Goal: Task Accomplishment & Management: Manage account settings

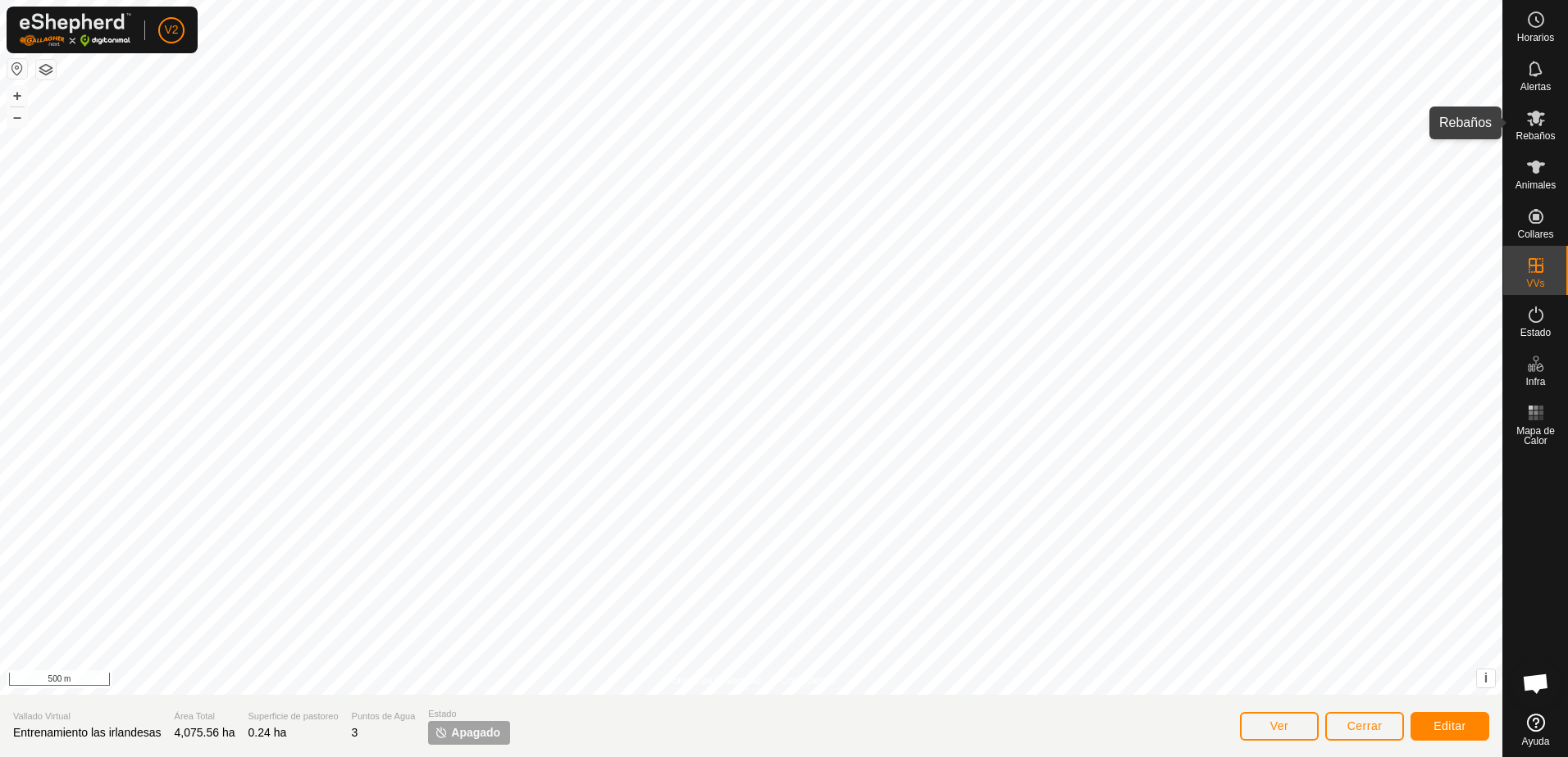
click at [1540, 125] on icon at bounding box center [1536, 118] width 18 height 16
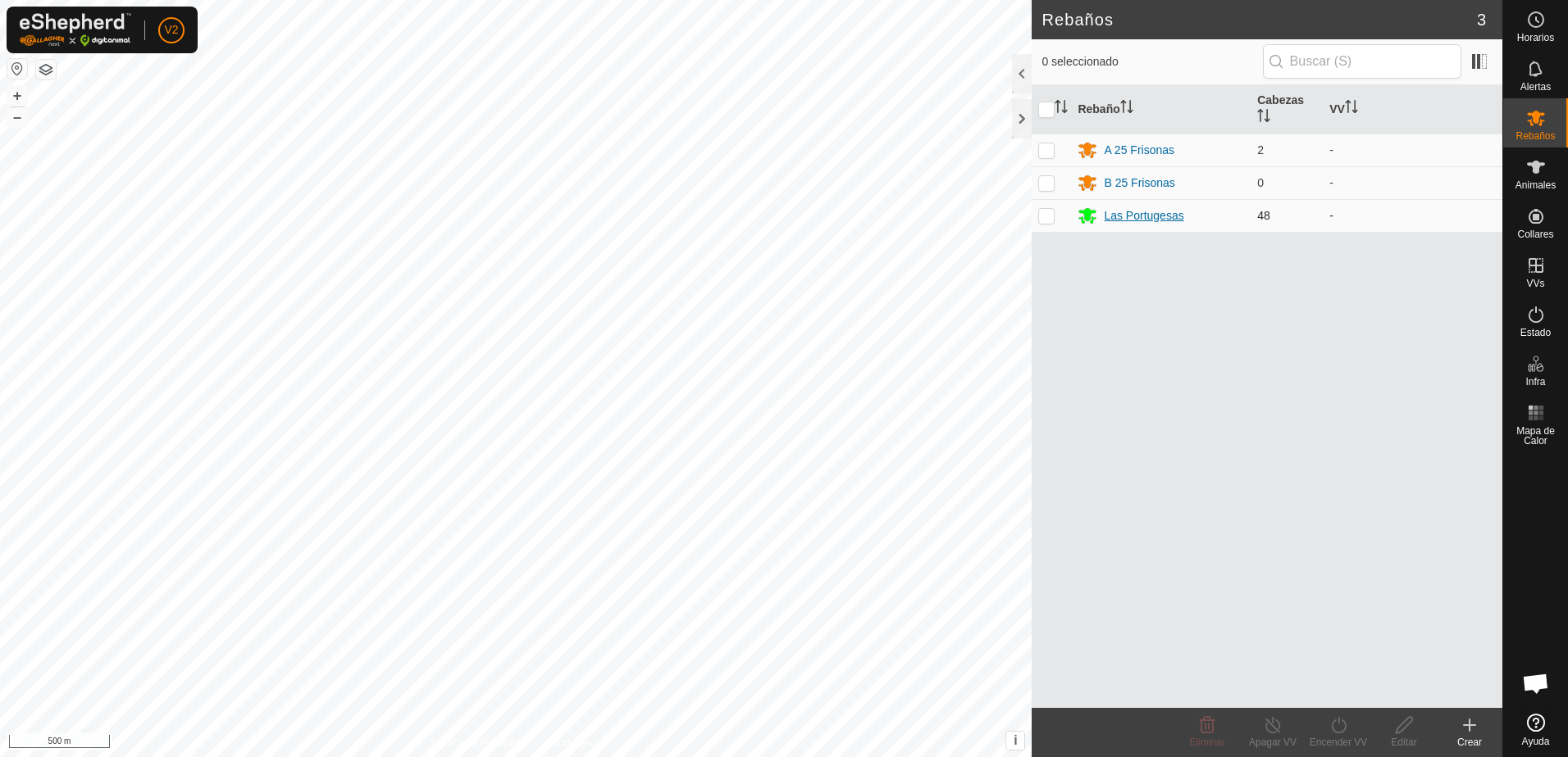
click at [1138, 219] on div "Las Portugesas" at bounding box center [1143, 216] width 80 height 17
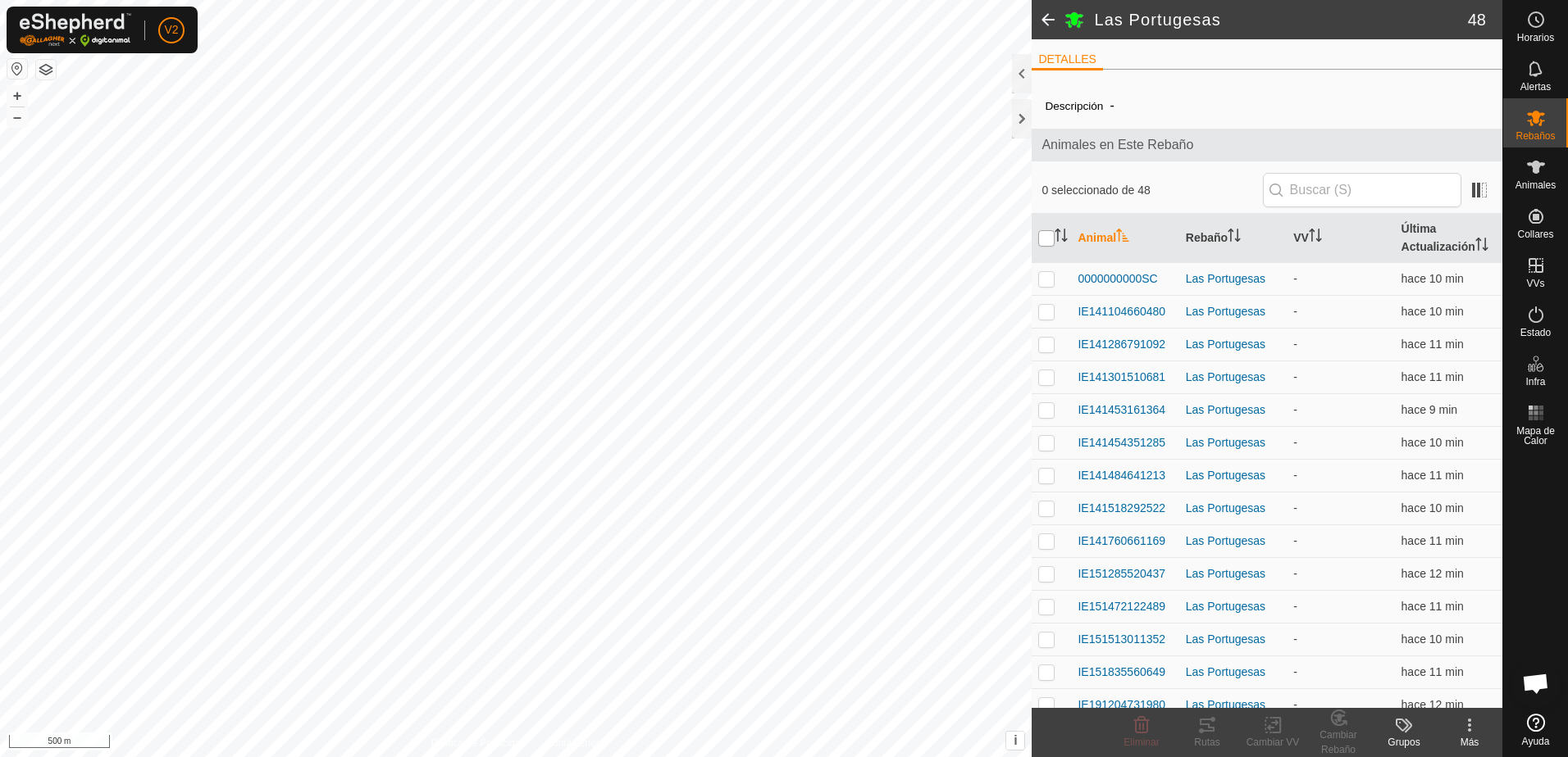
click at [1052, 242] on input "checkbox" at bounding box center [1047, 239] width 16 height 16
checkbox input "true"
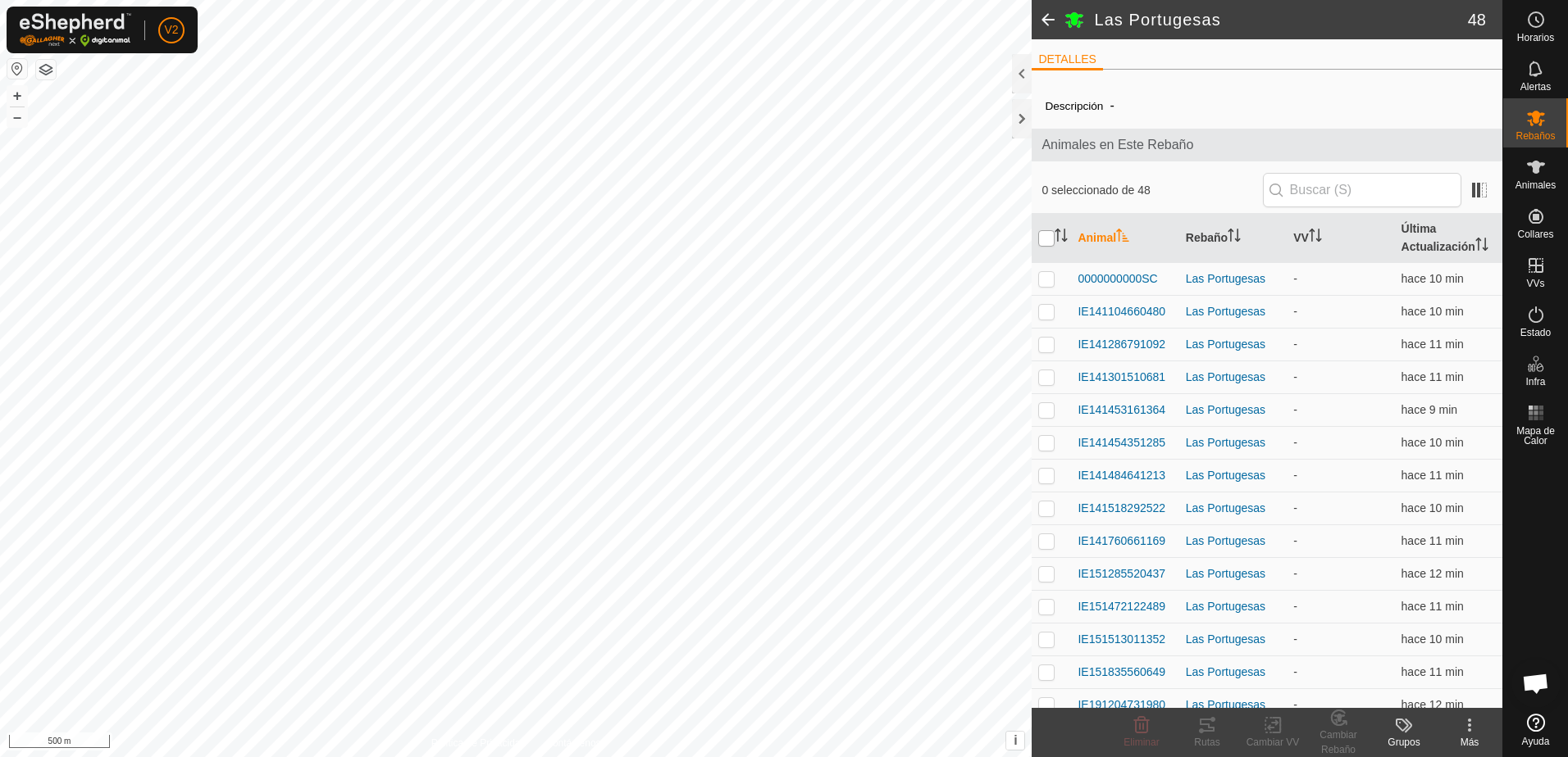
checkbox input "true"
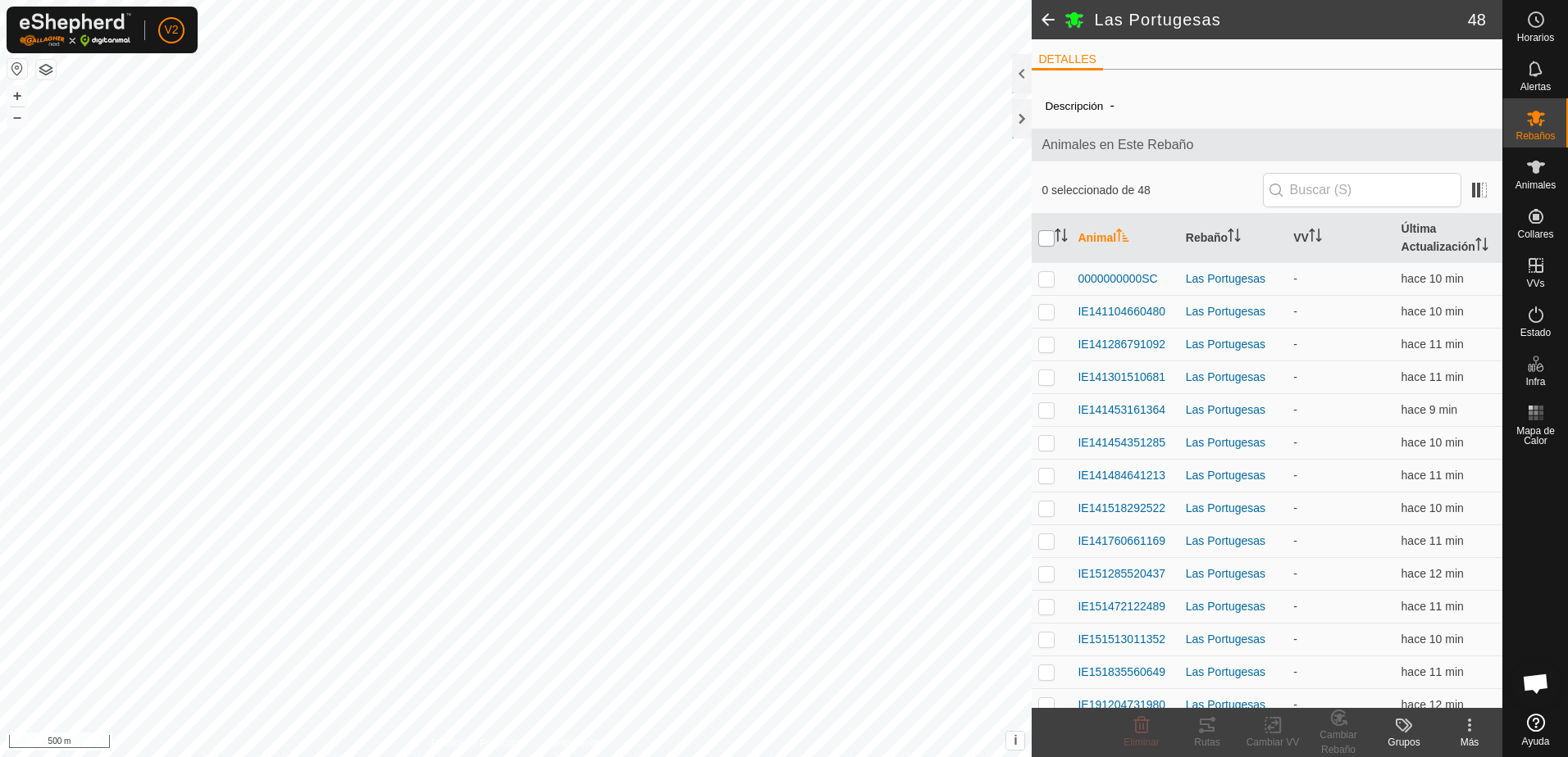
checkbox input "true"
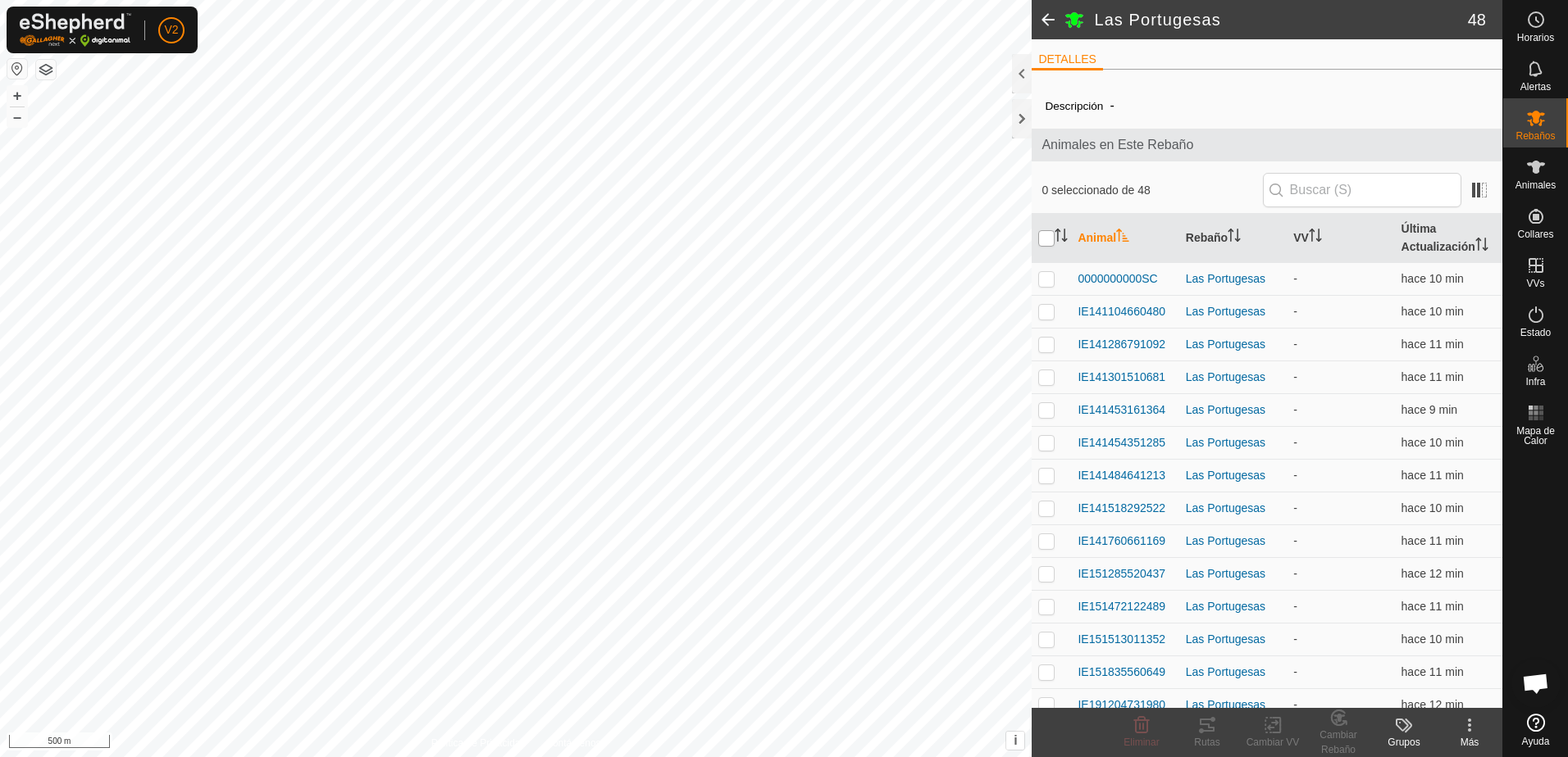
checkbox input "true"
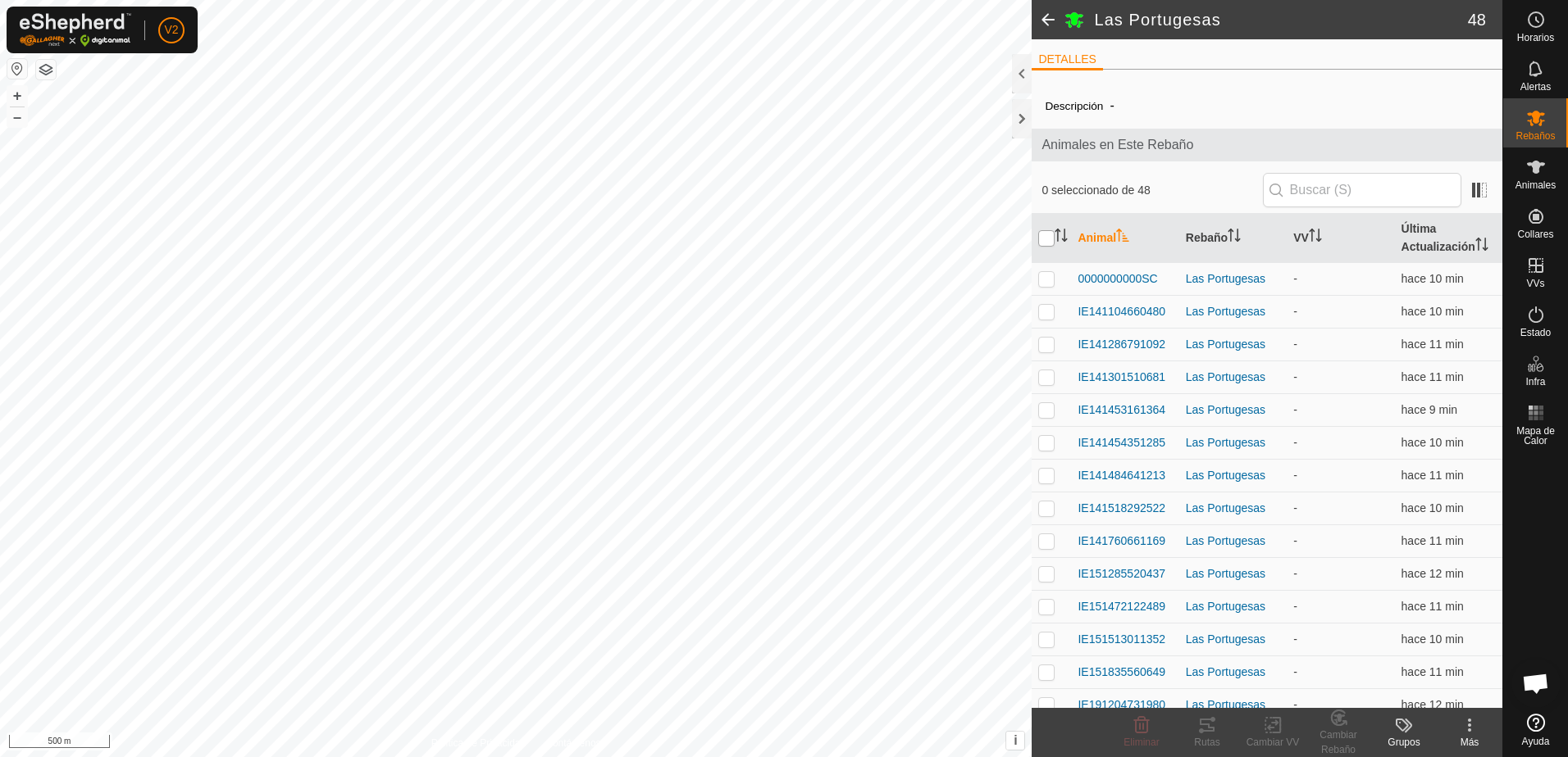
checkbox input "true"
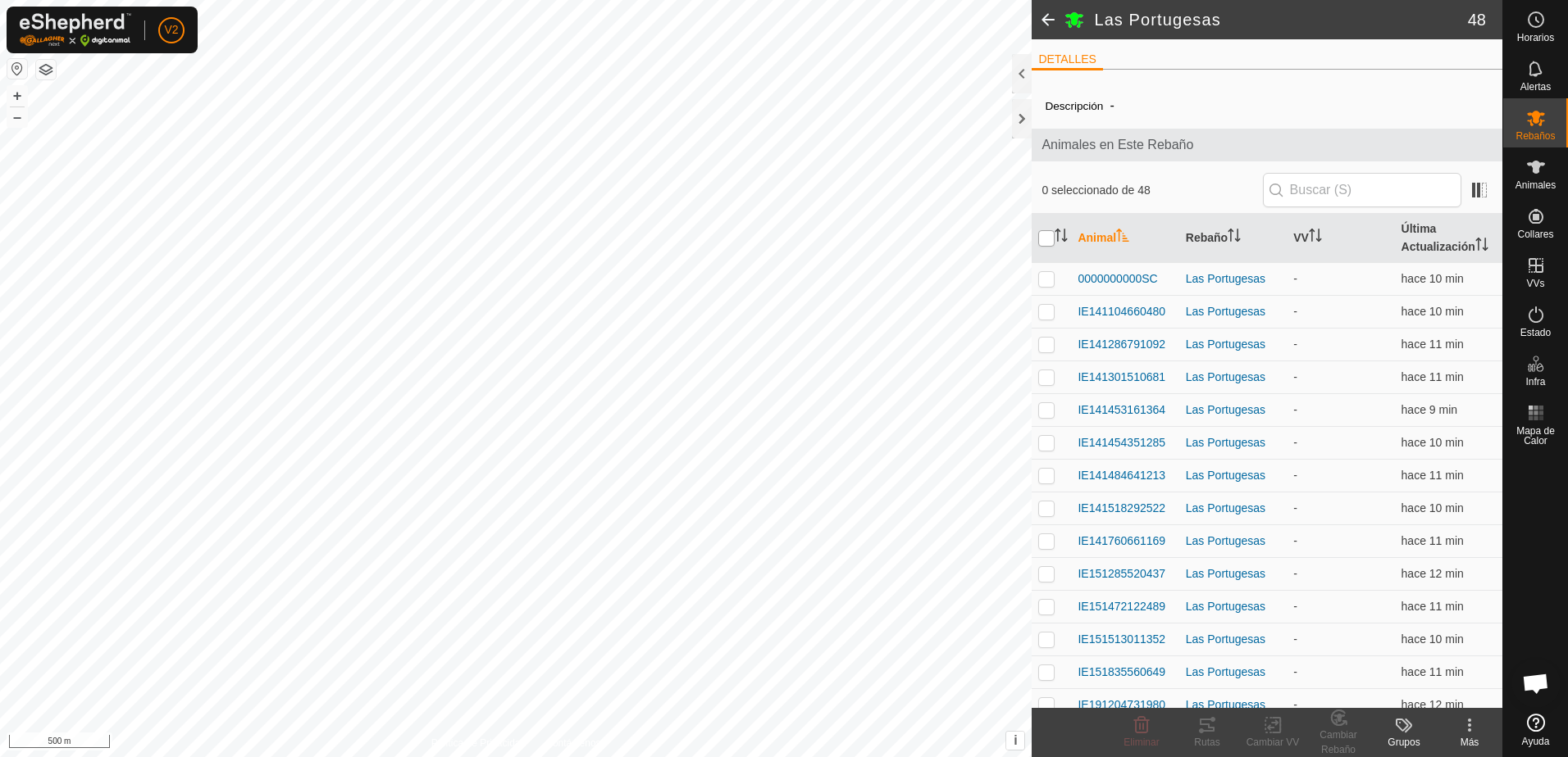
checkbox input "true"
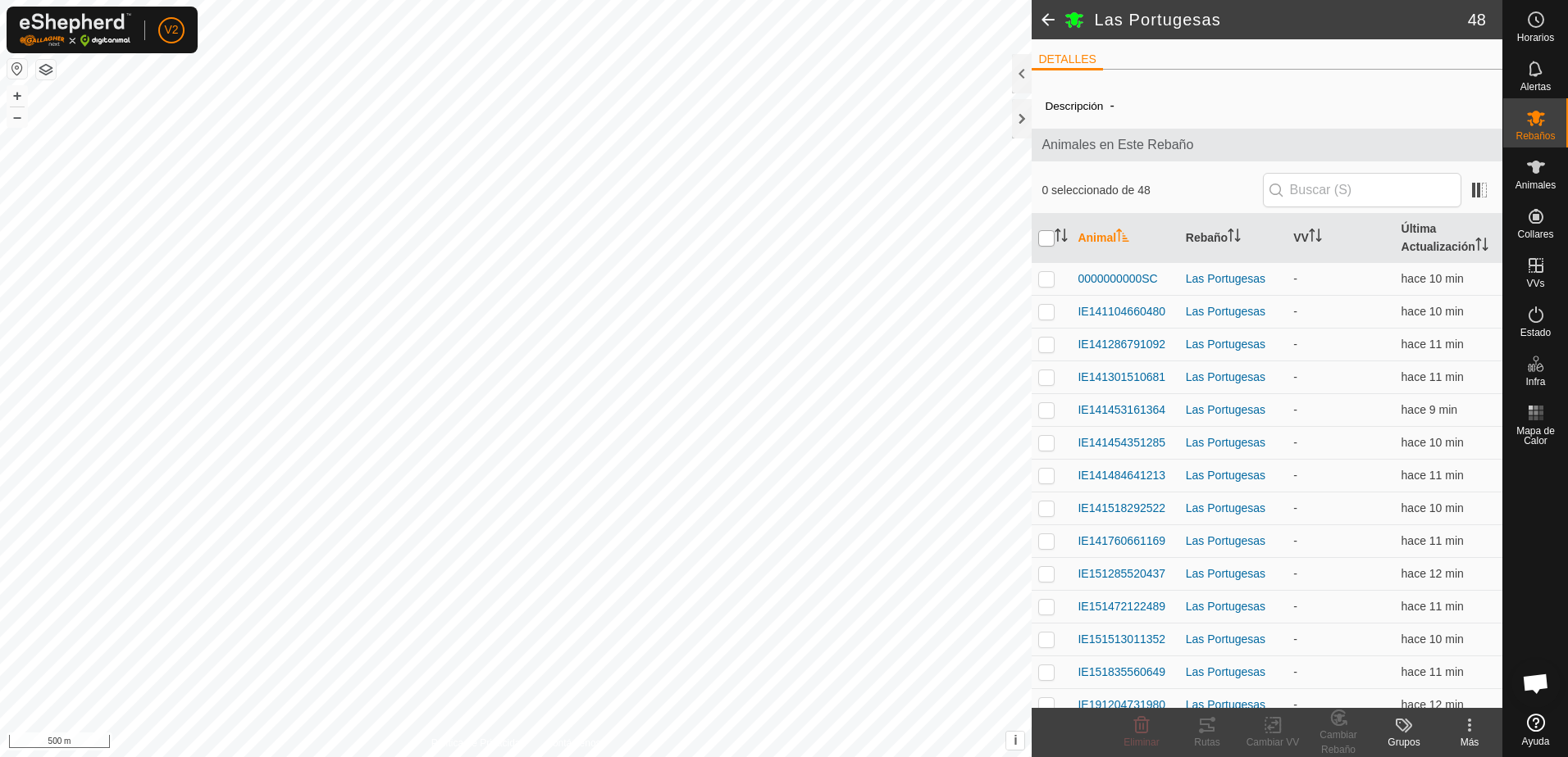
checkbox input "true"
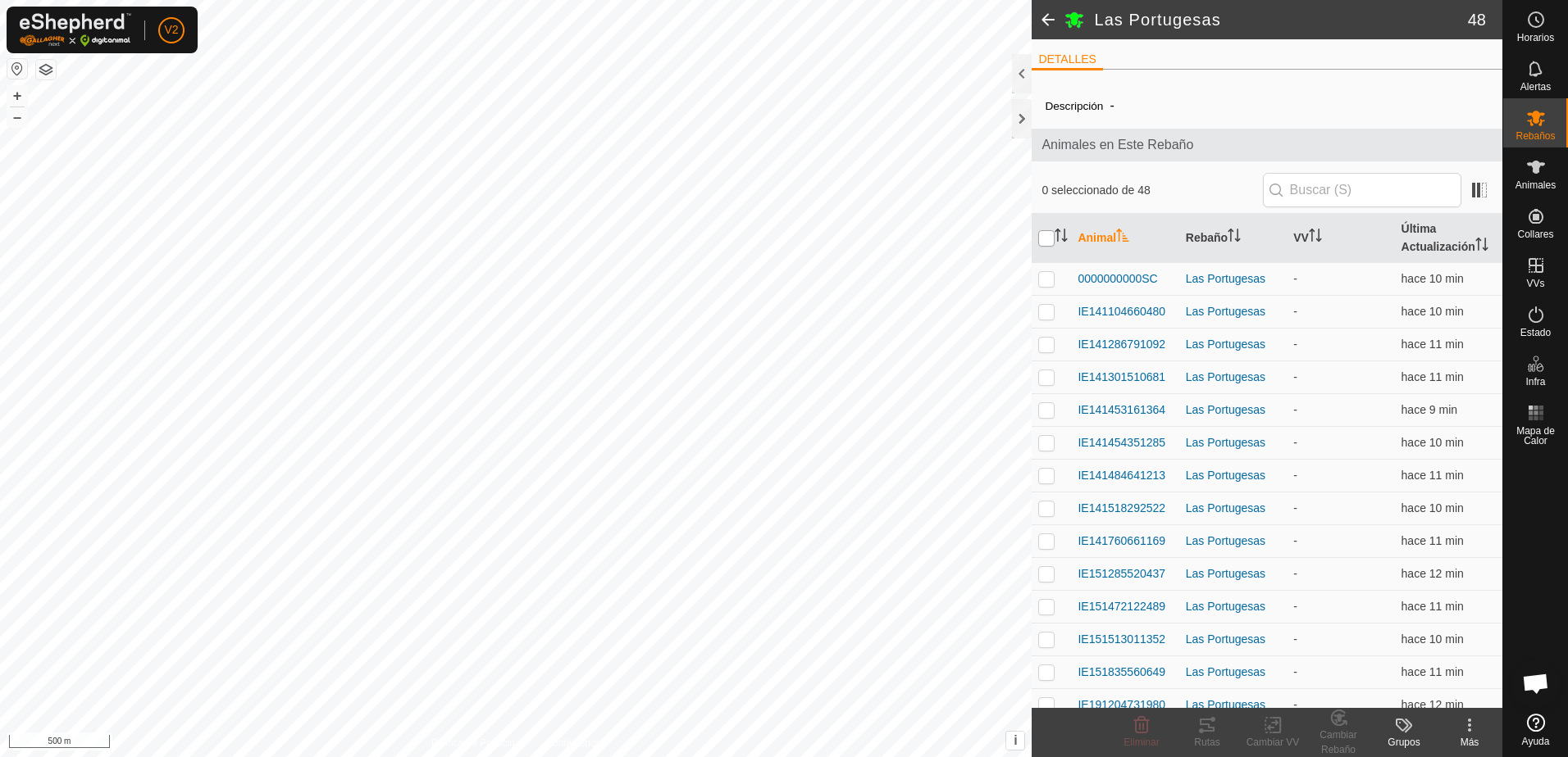
checkbox input "true"
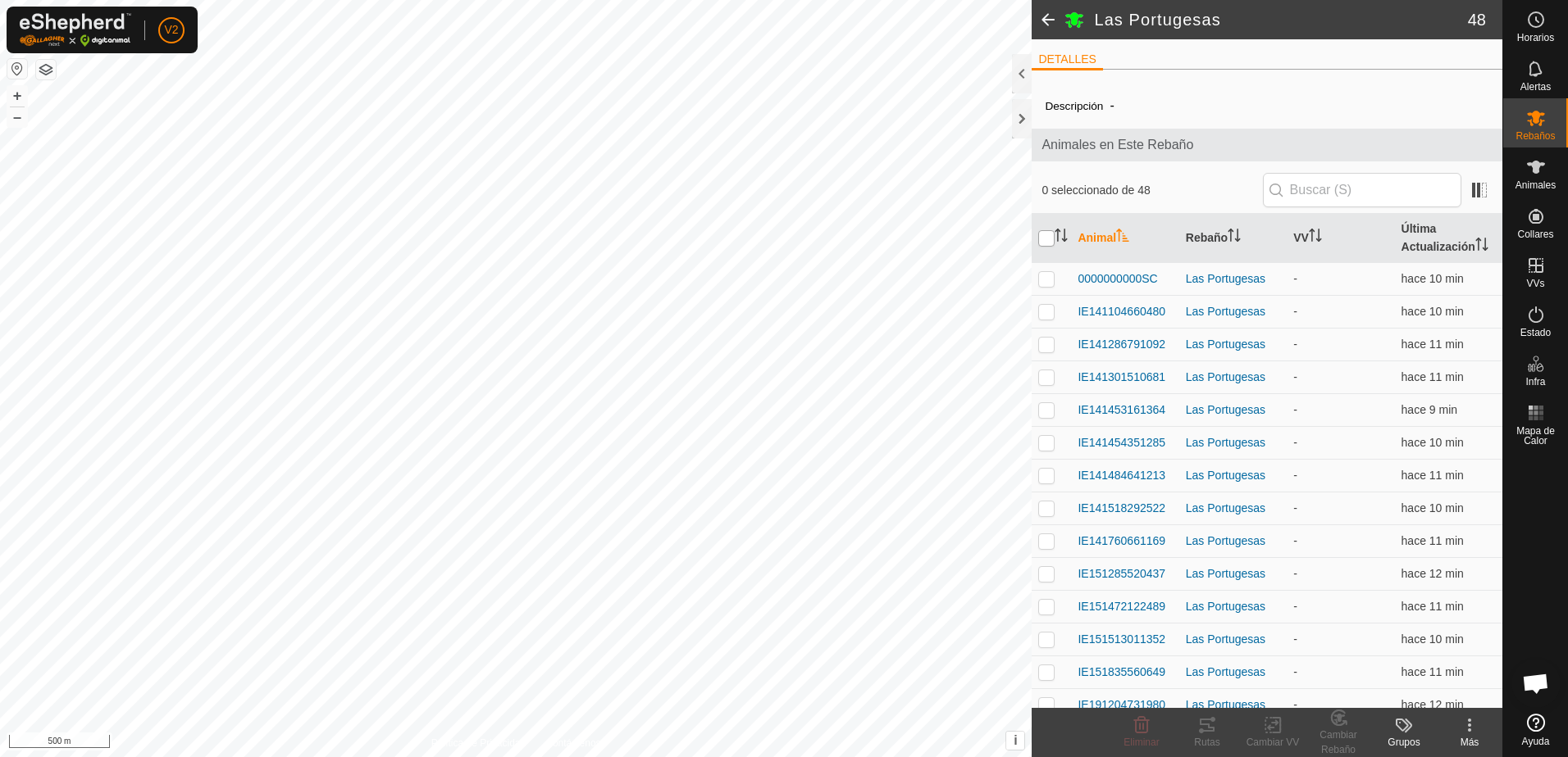
checkbox input "true"
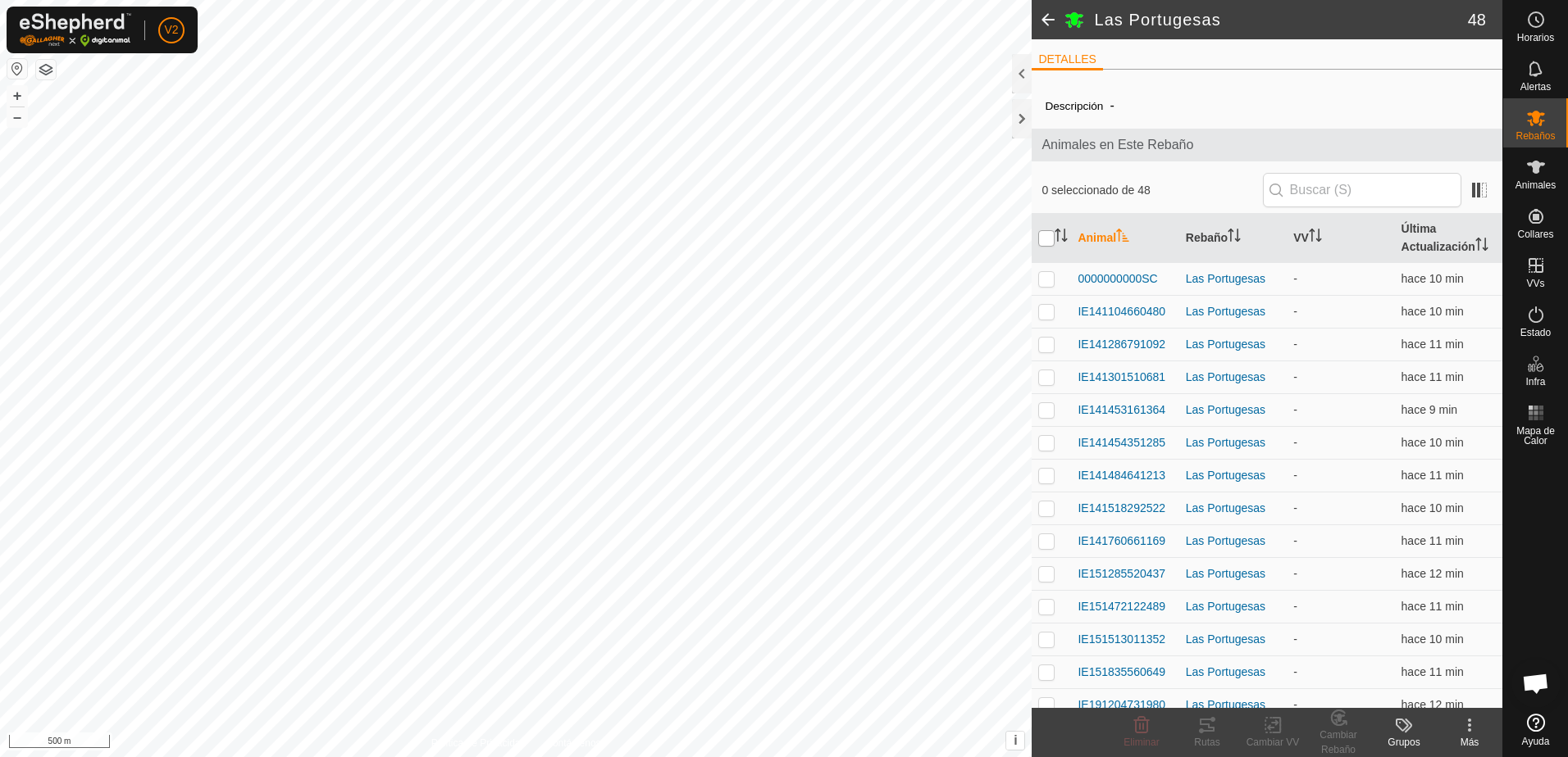
checkbox input "true"
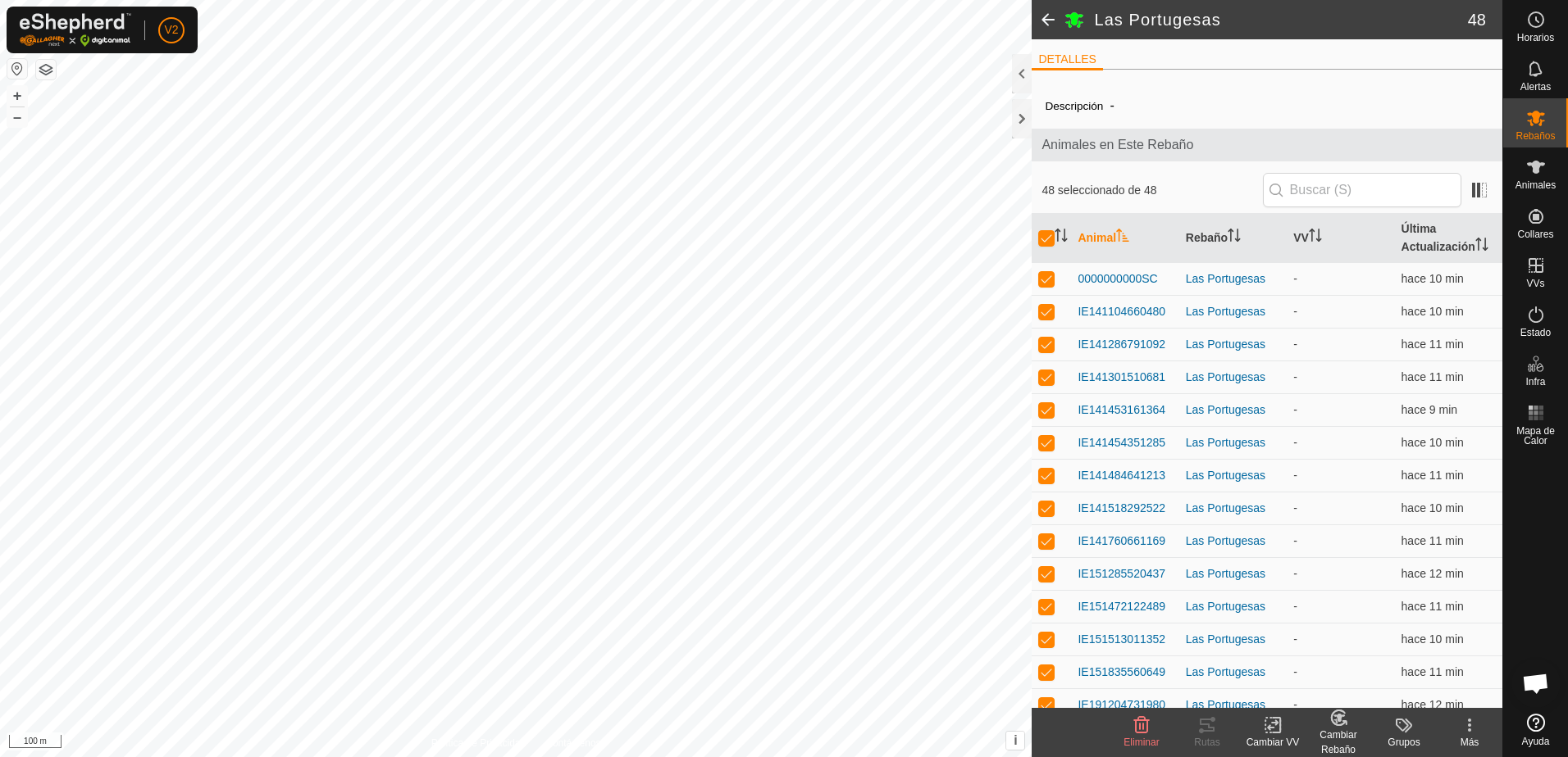
click at [1277, 731] on icon at bounding box center [1273, 725] width 20 height 19
click at [1337, 656] on link "Elegir VV..." at bounding box center [1322, 654] width 162 height 33
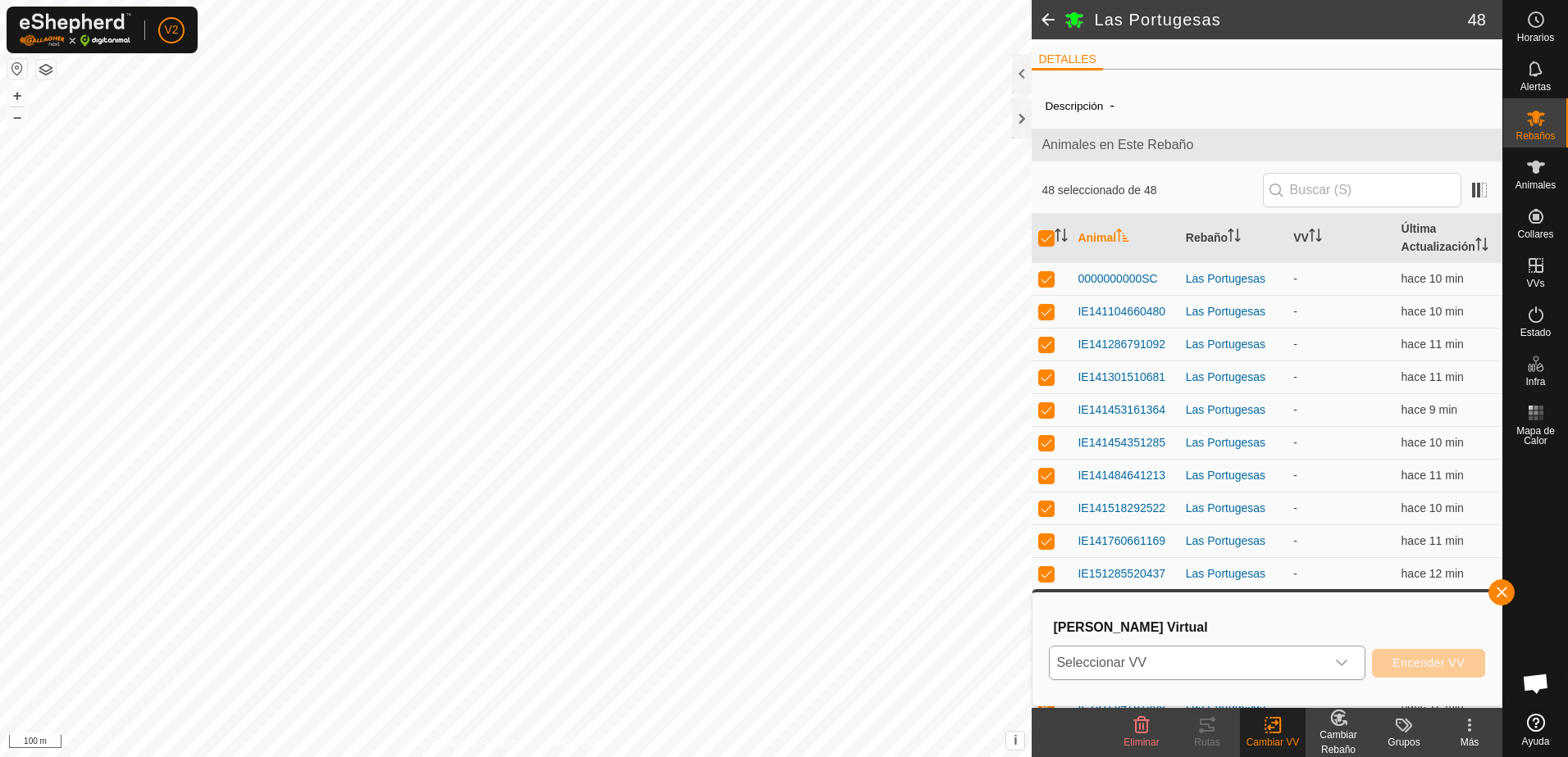
click at [1347, 661] on icon "dropdown trigger" at bounding box center [1342, 663] width 13 height 13
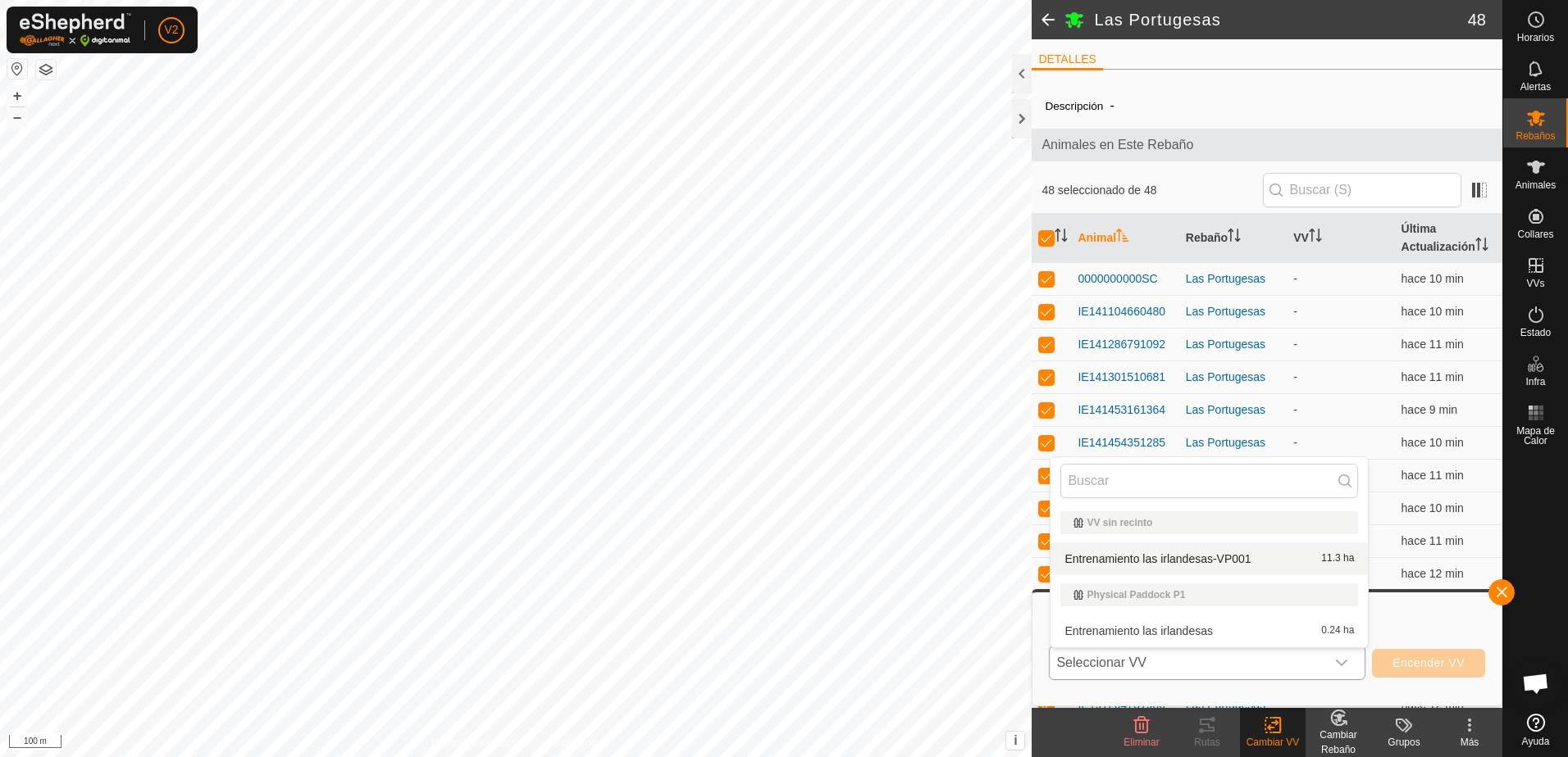
click at [1260, 552] on li "Entrenamiento las irlandesas-VP001 11.3 ha" at bounding box center [1209, 559] width 317 height 33
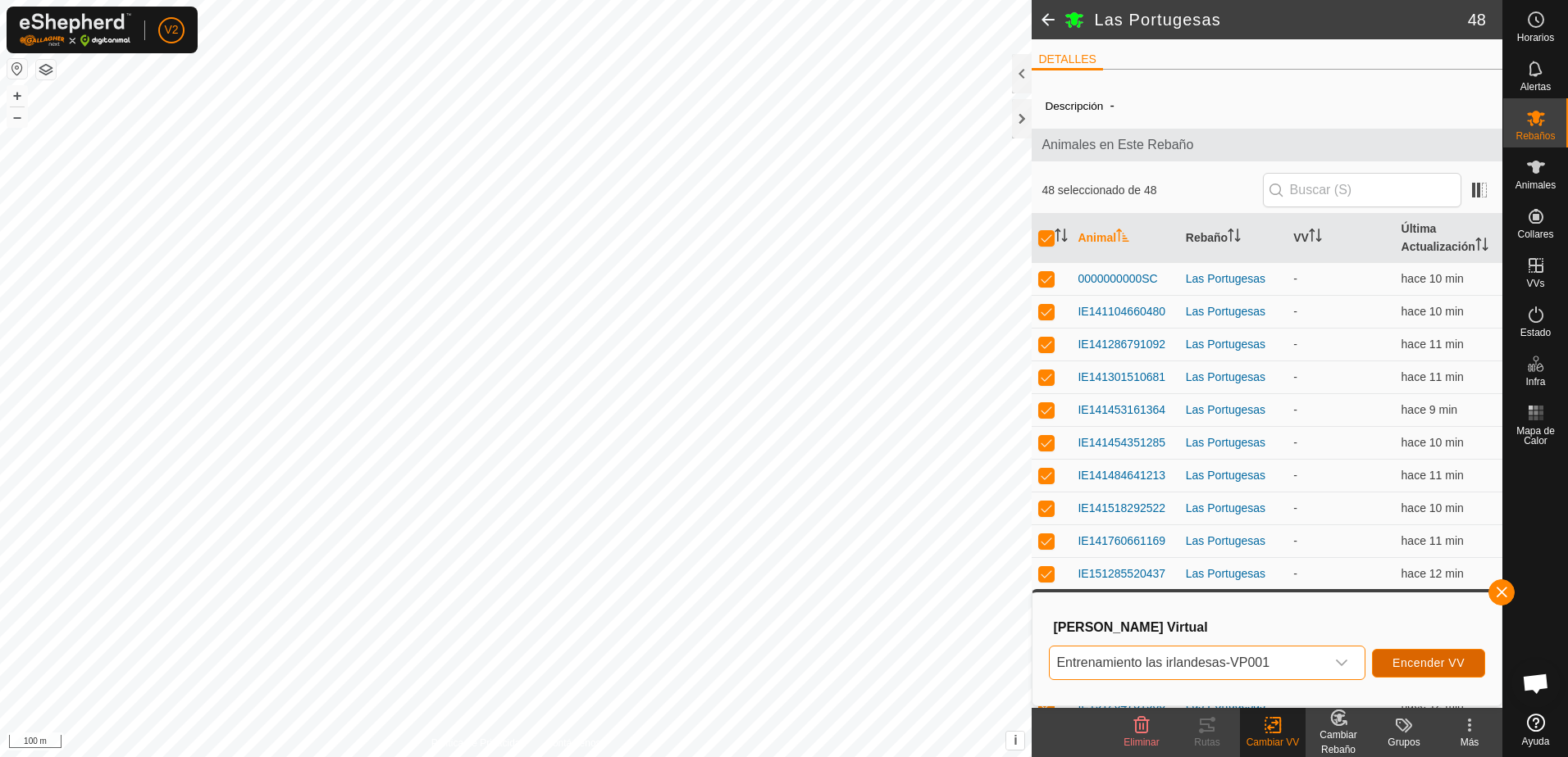
click at [1423, 665] on span "Encender VV" at bounding box center [1428, 663] width 72 height 13
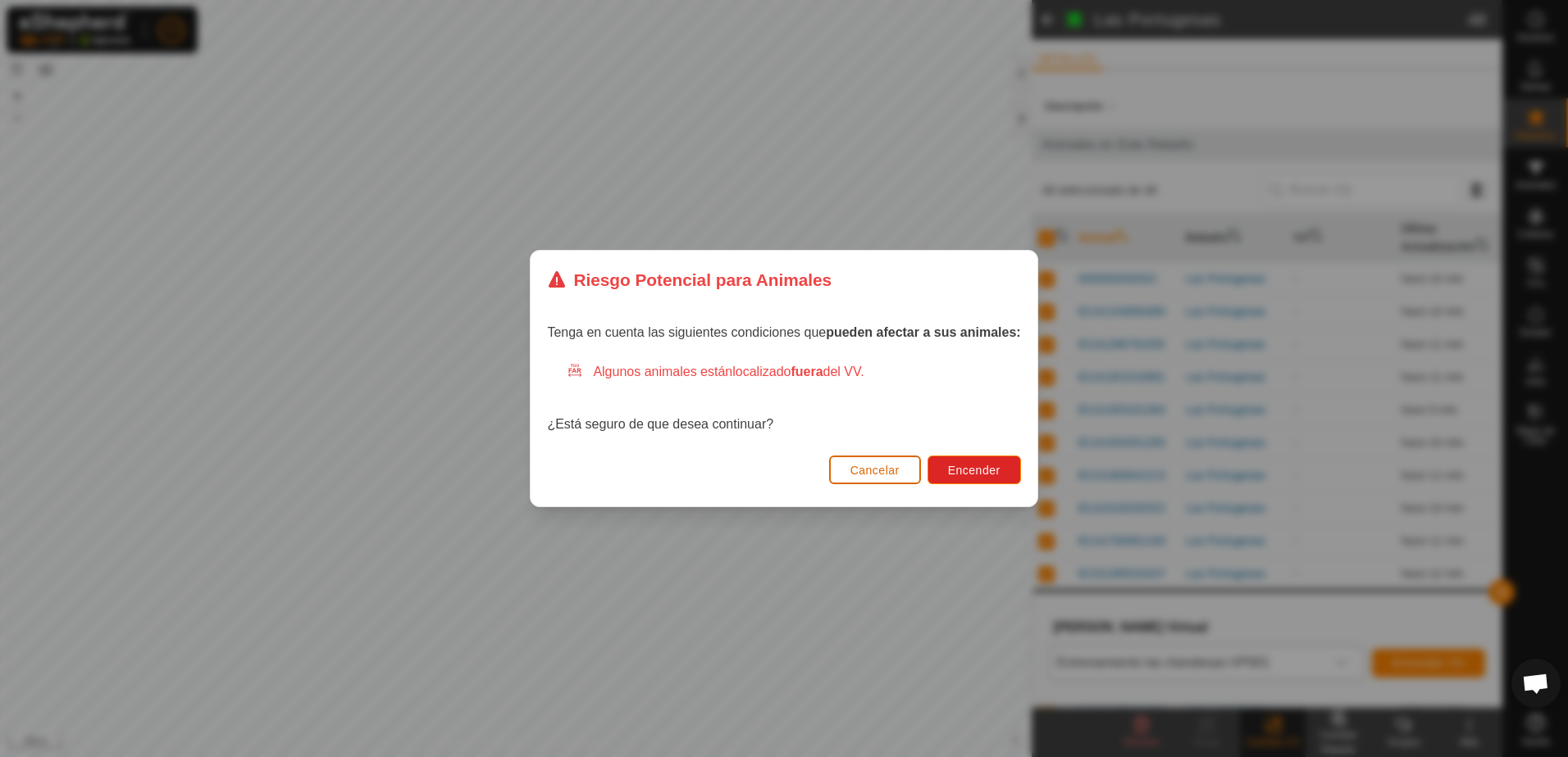
click at [890, 478] on button "Cancelar" at bounding box center [875, 470] width 92 height 28
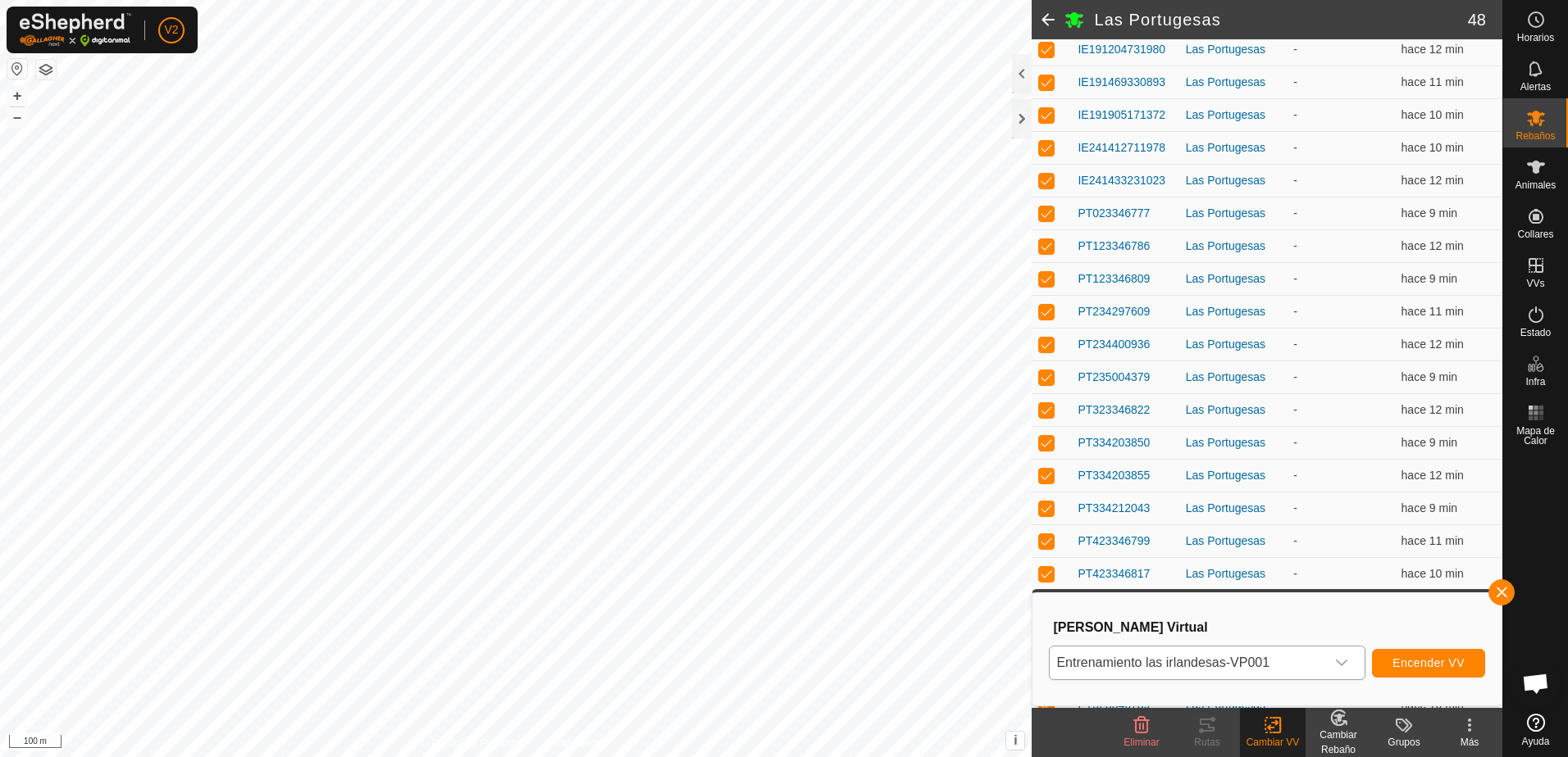
scroll to position [1129, 0]
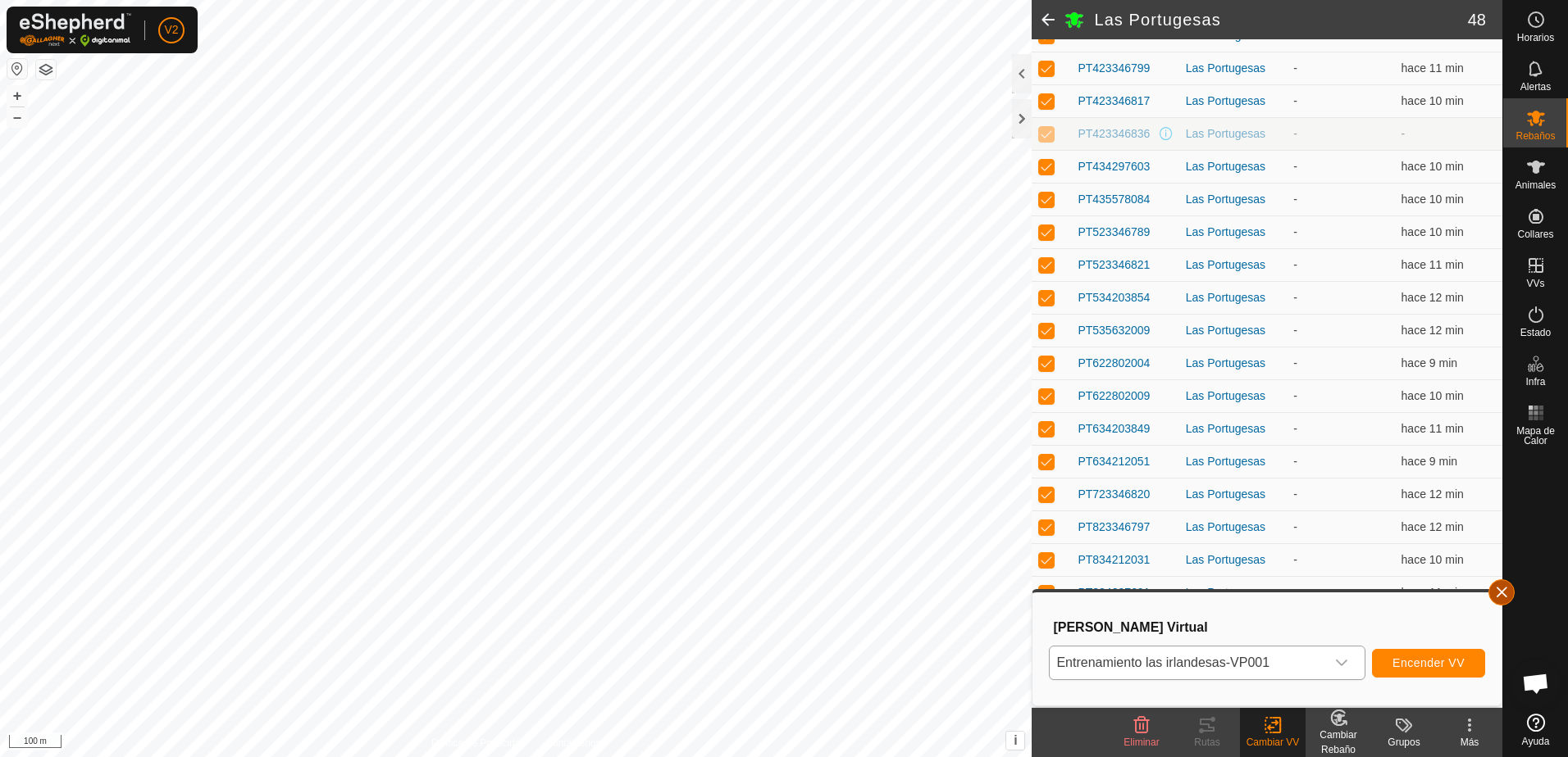
click at [1497, 592] on button "button" at bounding box center [1501, 592] width 27 height 27
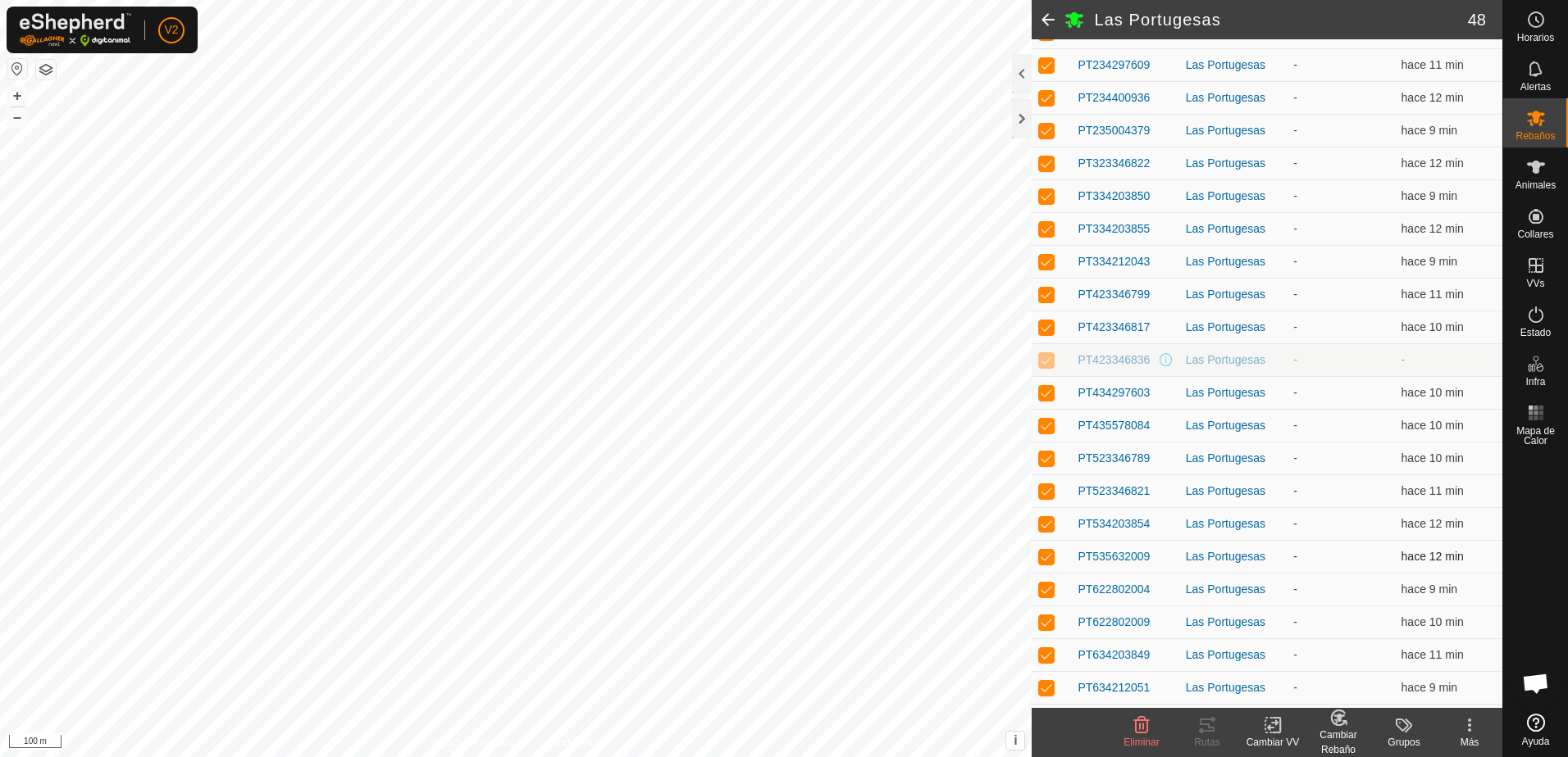
scroll to position [882, 0]
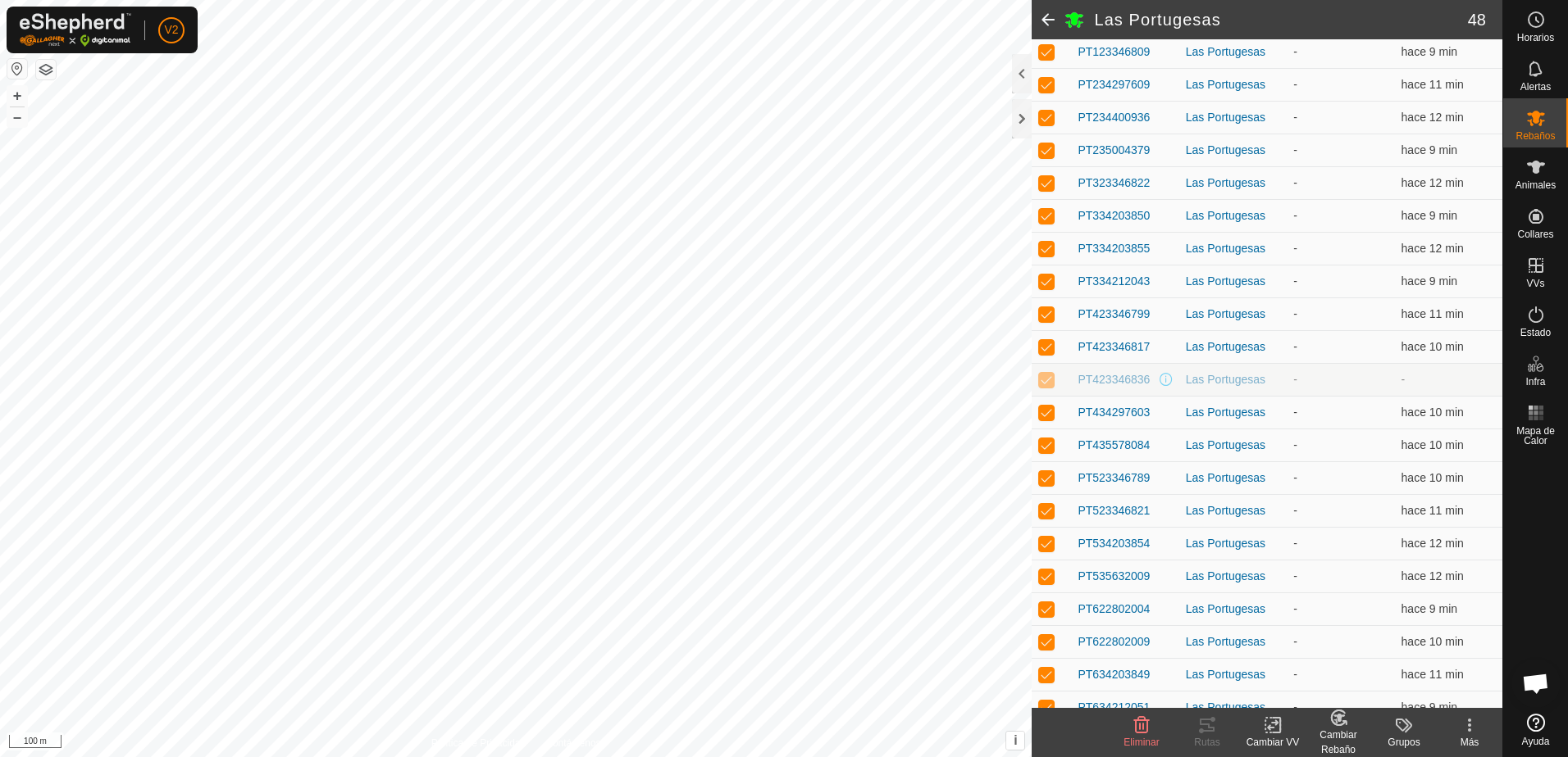
click at [1042, 381] on p-checkbox at bounding box center [1047, 379] width 16 height 13
checkbox input "false"
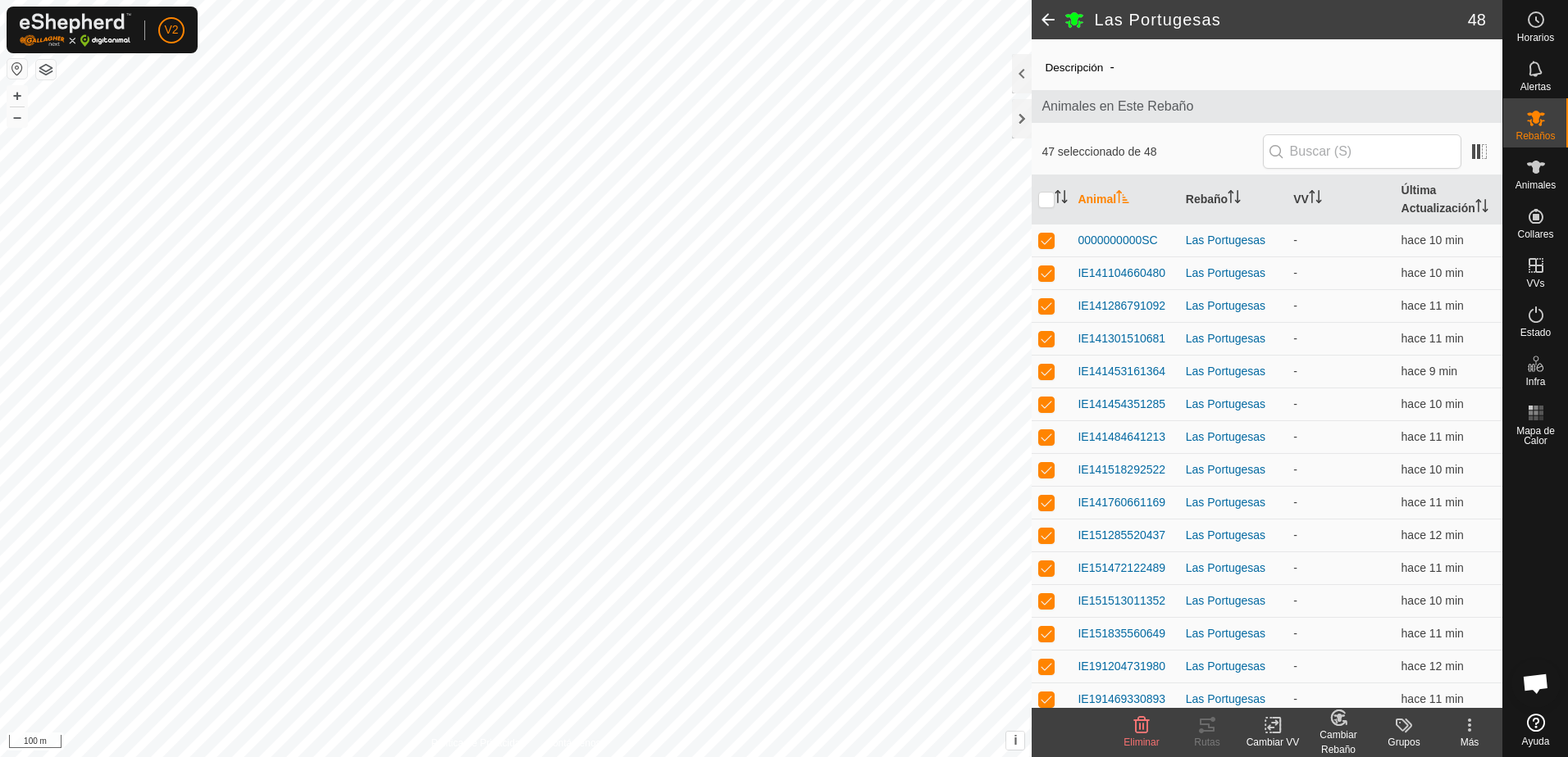
scroll to position [0, 0]
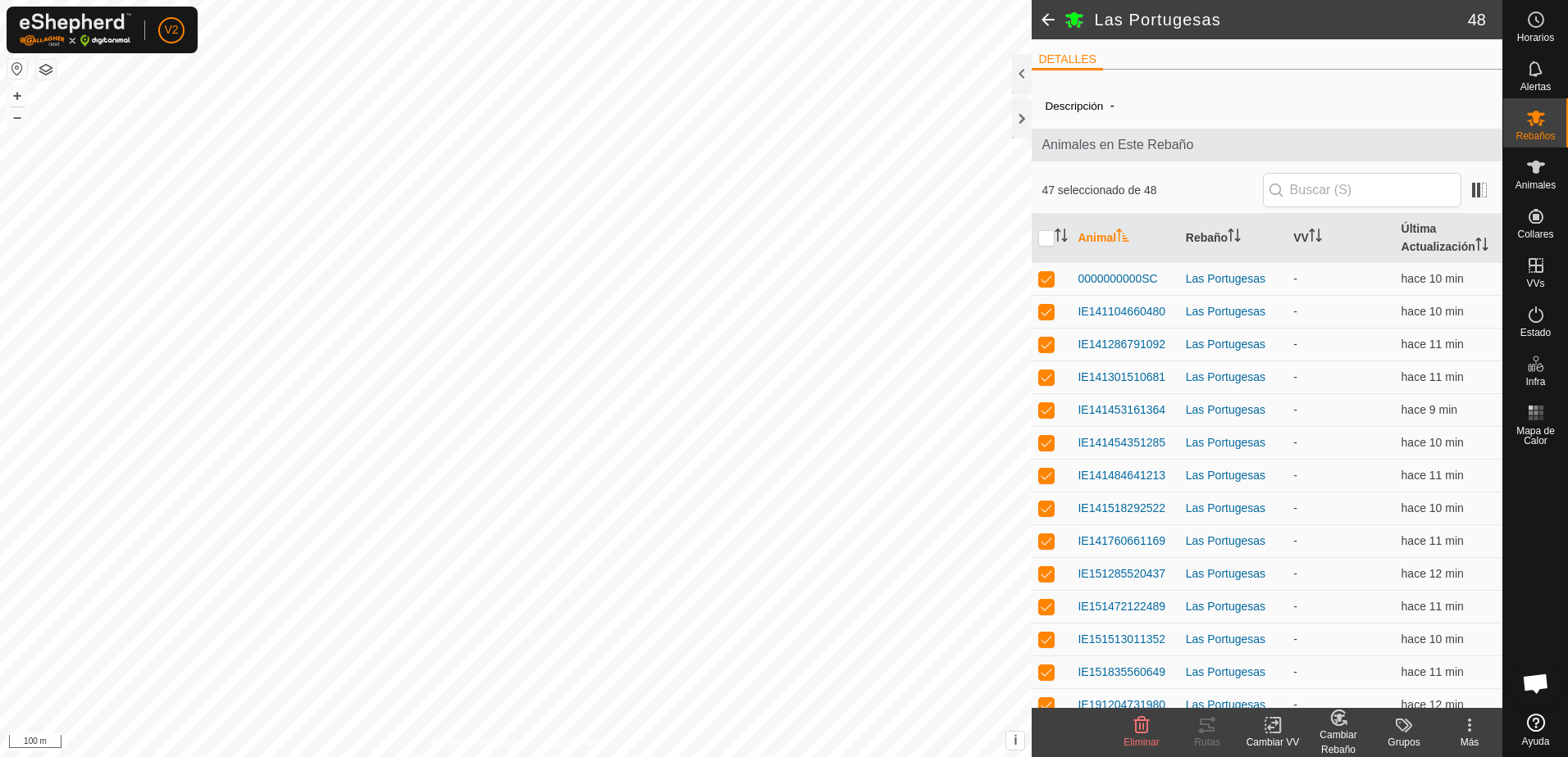
click at [1286, 730] on change-vp-svg-icon at bounding box center [1273, 725] width 66 height 19
click at [1312, 655] on link "Elegir VV..." at bounding box center [1322, 654] width 162 height 33
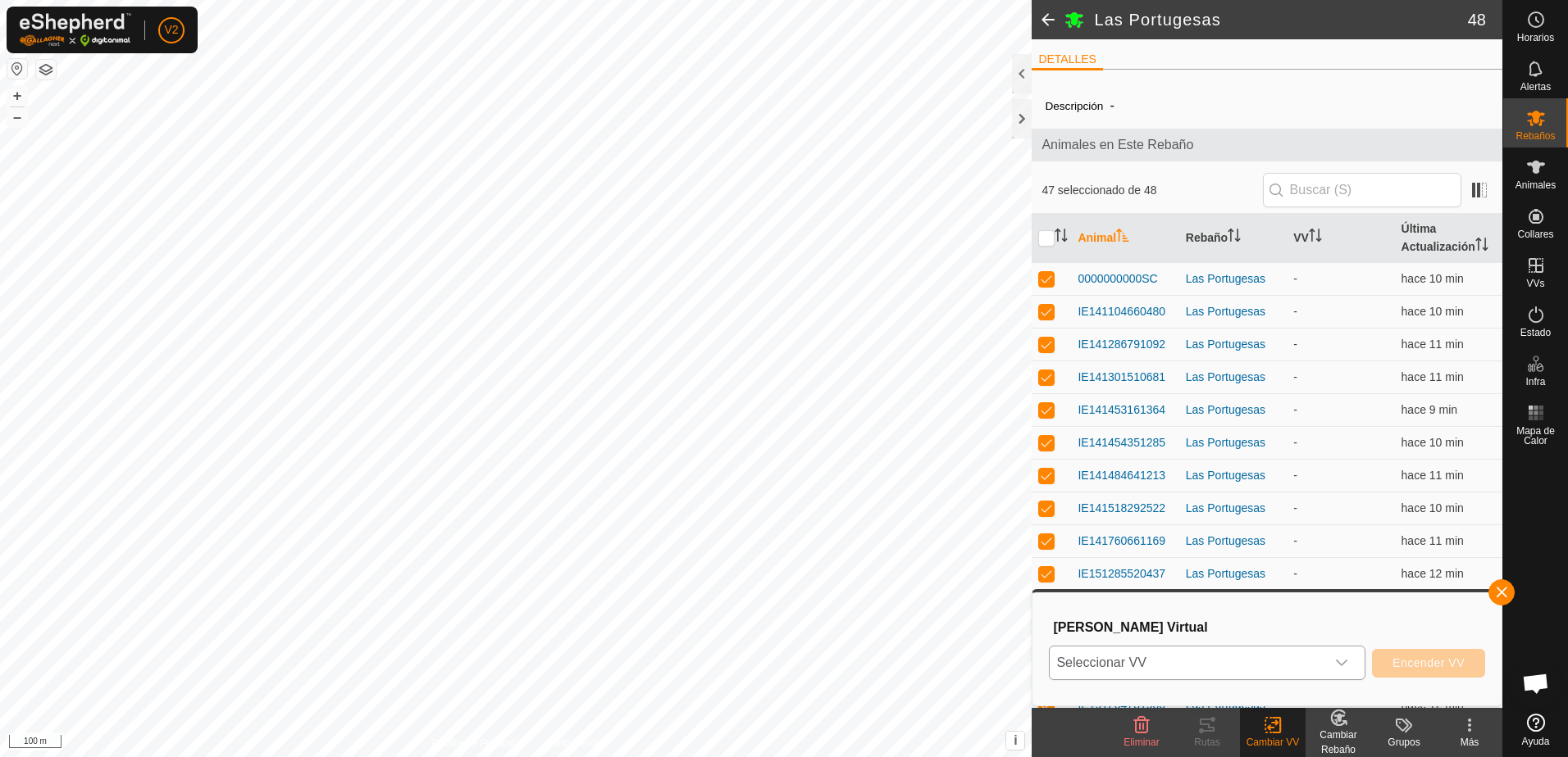
click at [1353, 659] on div "dropdown trigger" at bounding box center [1342, 663] width 33 height 33
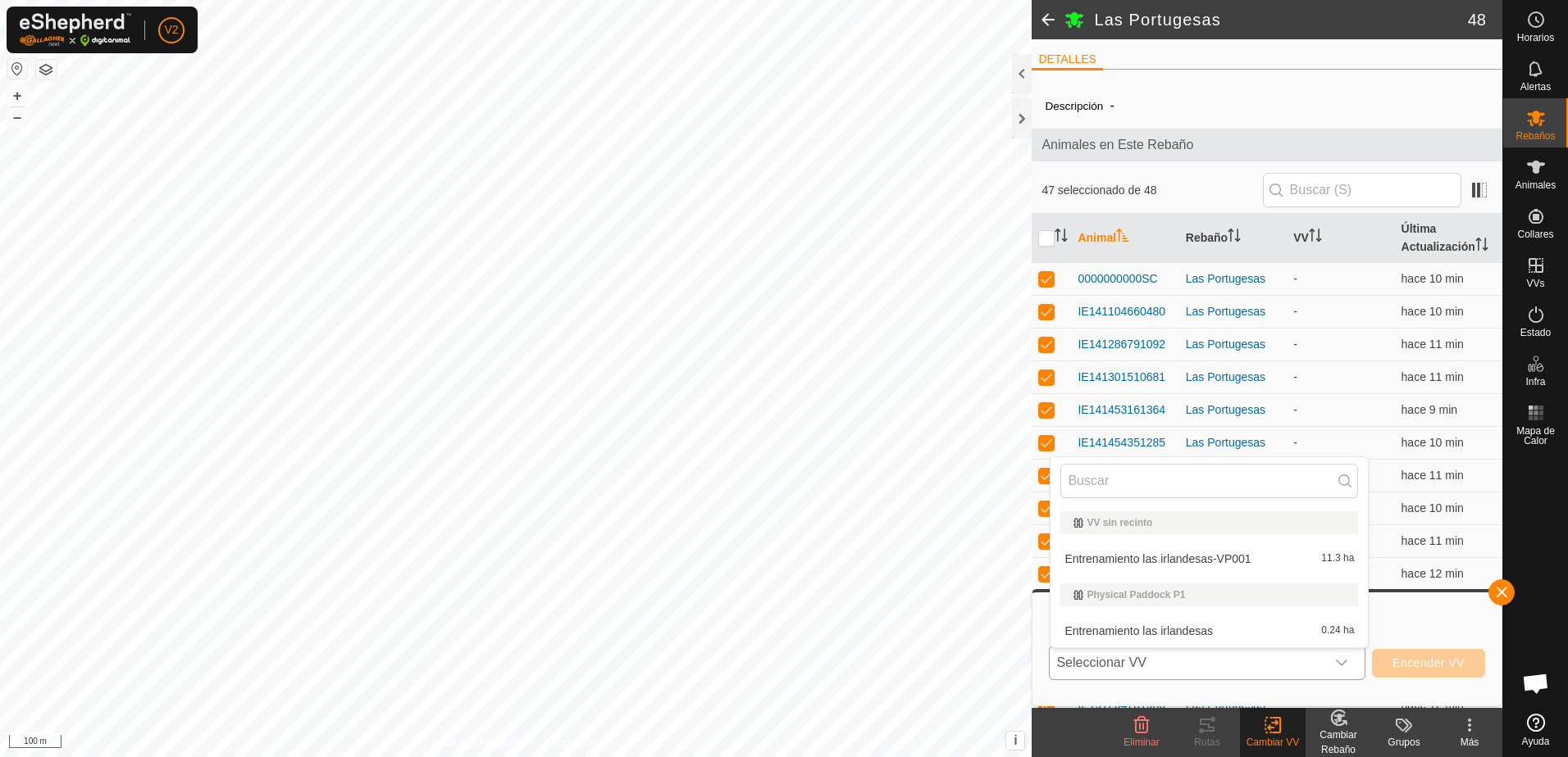
click at [1251, 559] on li "Entrenamiento las irlandesas-VP001 11.3 ha" at bounding box center [1209, 559] width 317 height 33
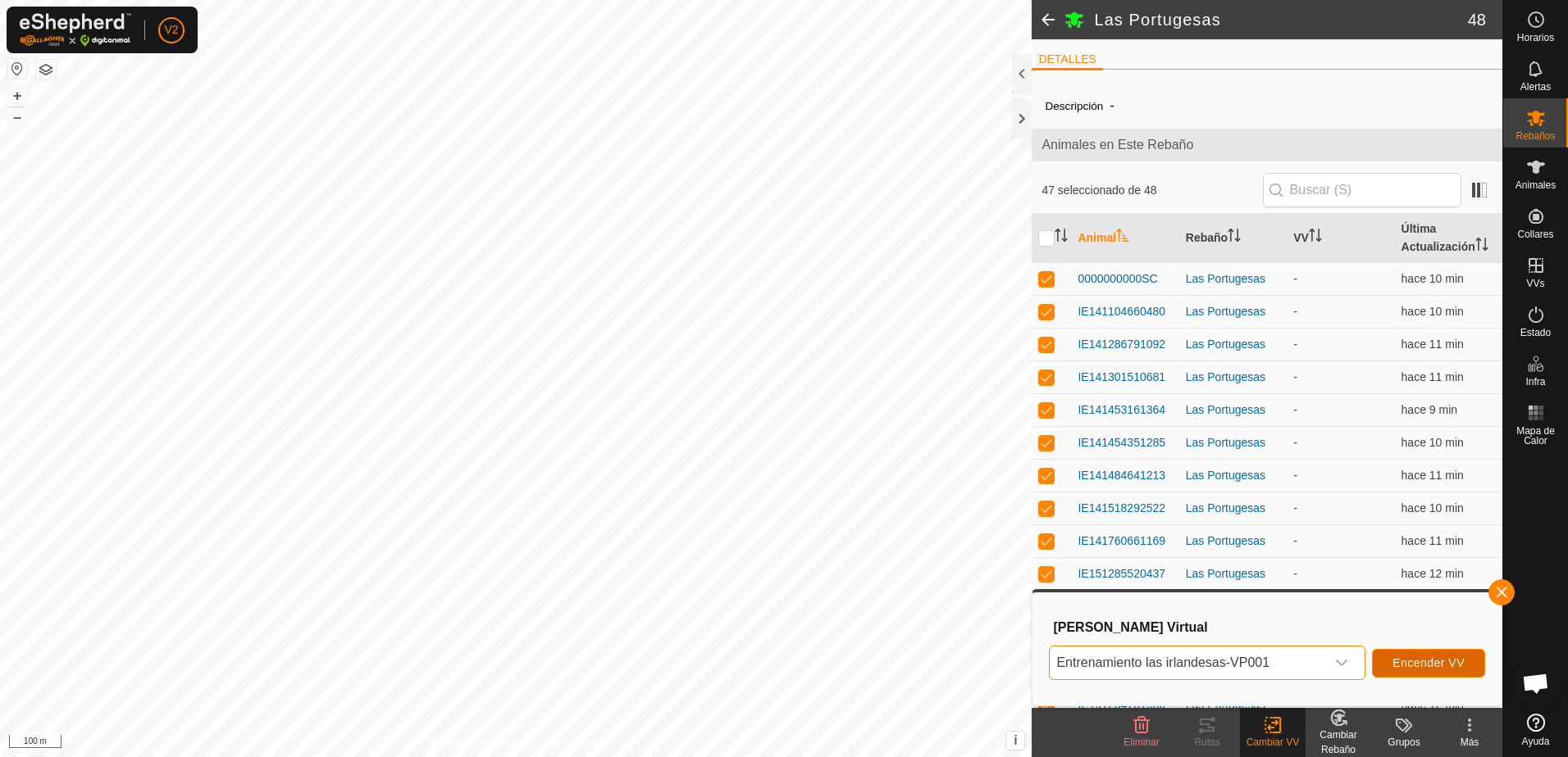
click at [1428, 661] on span "Encender VV" at bounding box center [1428, 663] width 72 height 13
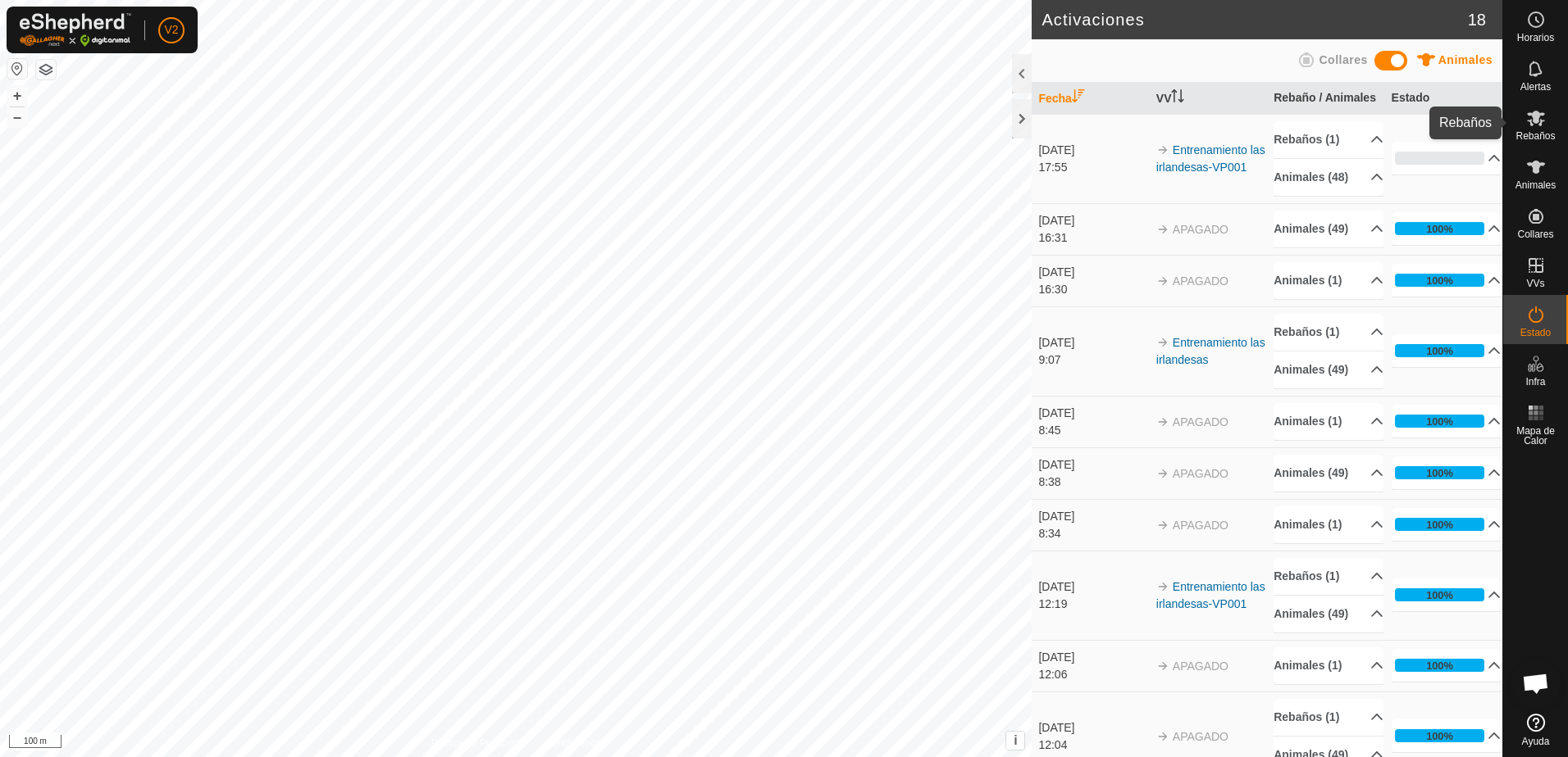
click at [1539, 133] on span "Rebaños" at bounding box center [1535, 135] width 39 height 10
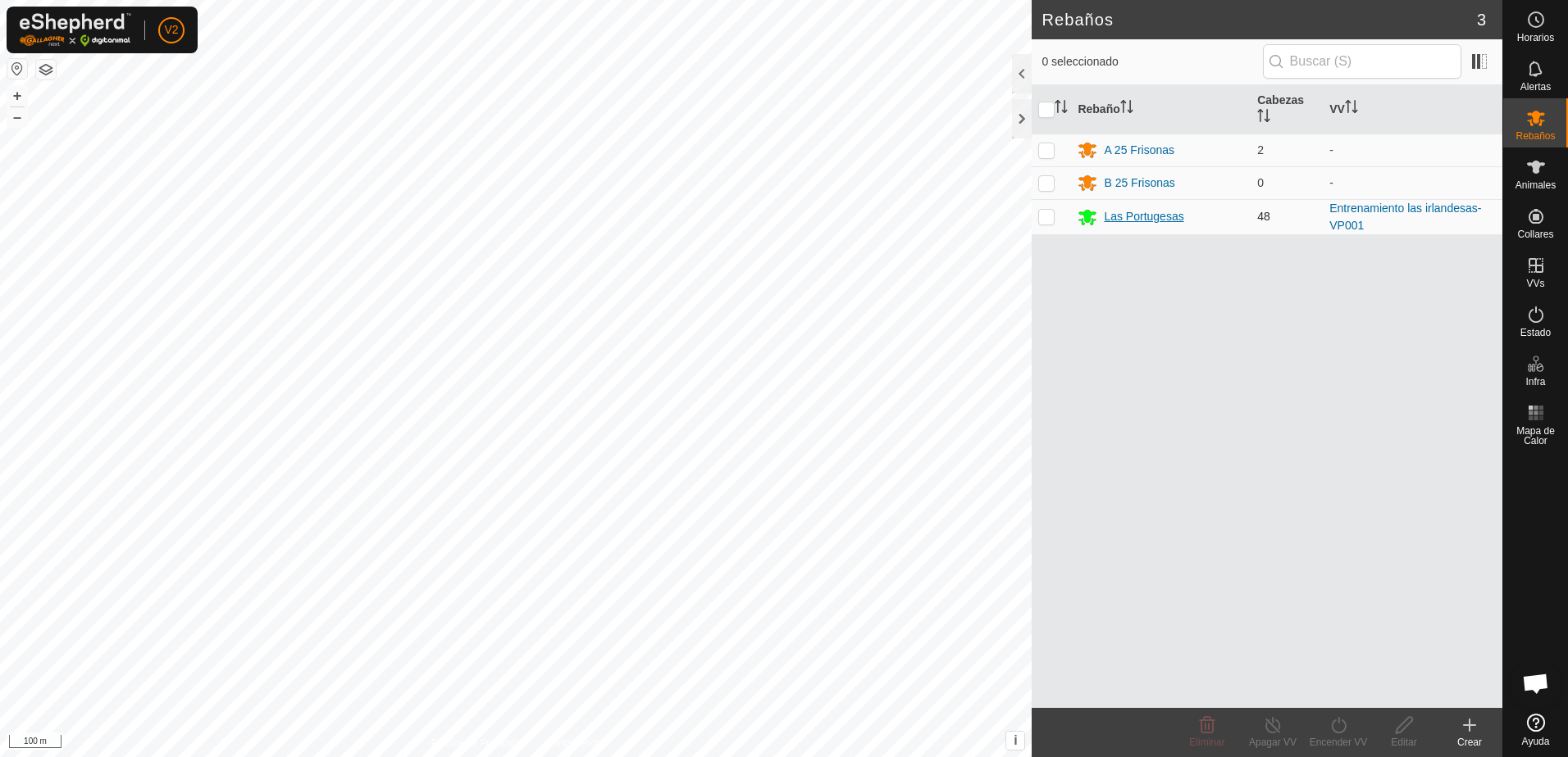
click at [1160, 223] on div "Las Portugesas" at bounding box center [1143, 216] width 80 height 17
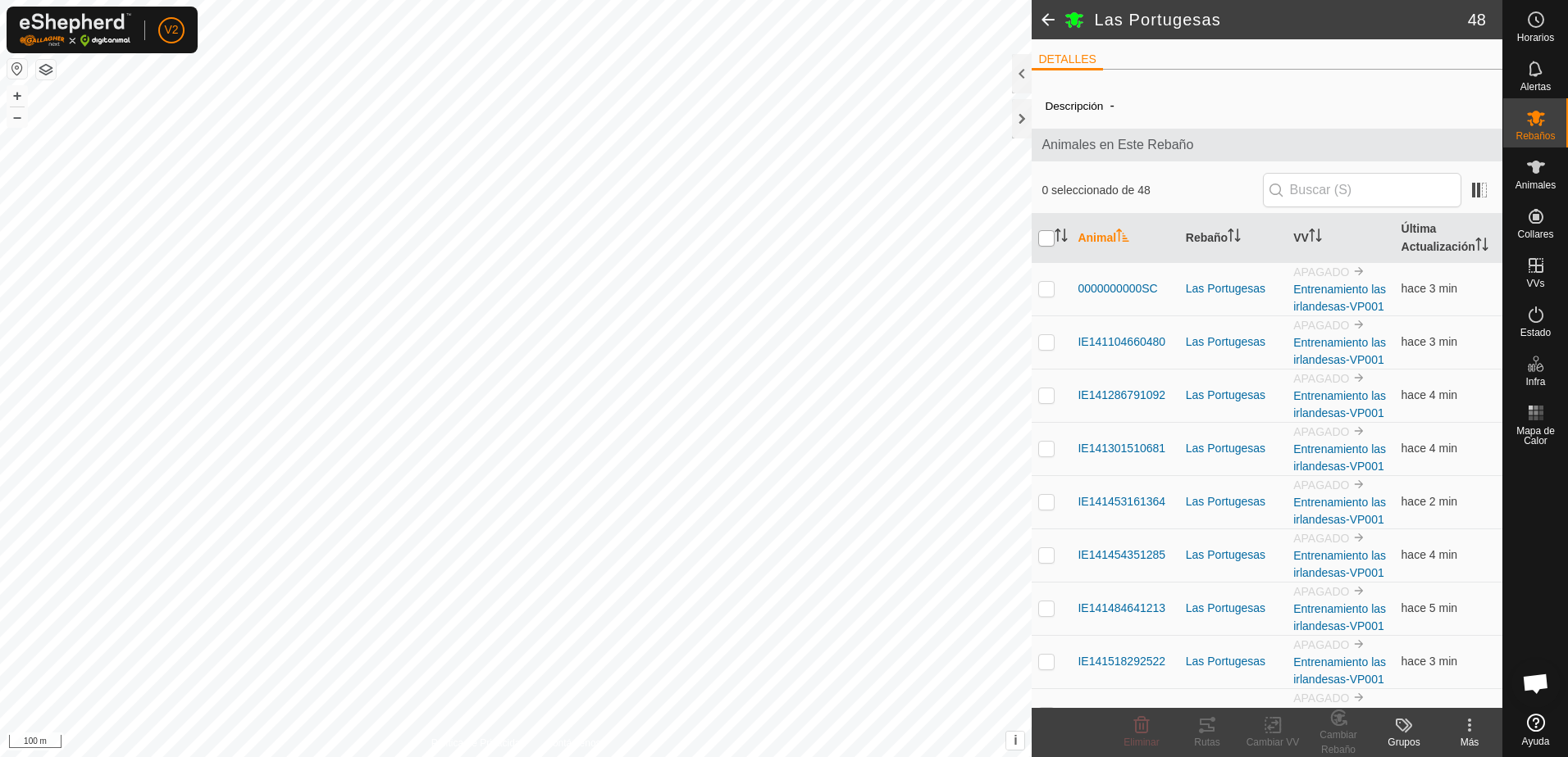
click at [1051, 238] on input "checkbox" at bounding box center [1047, 239] width 16 height 16
checkbox input "true"
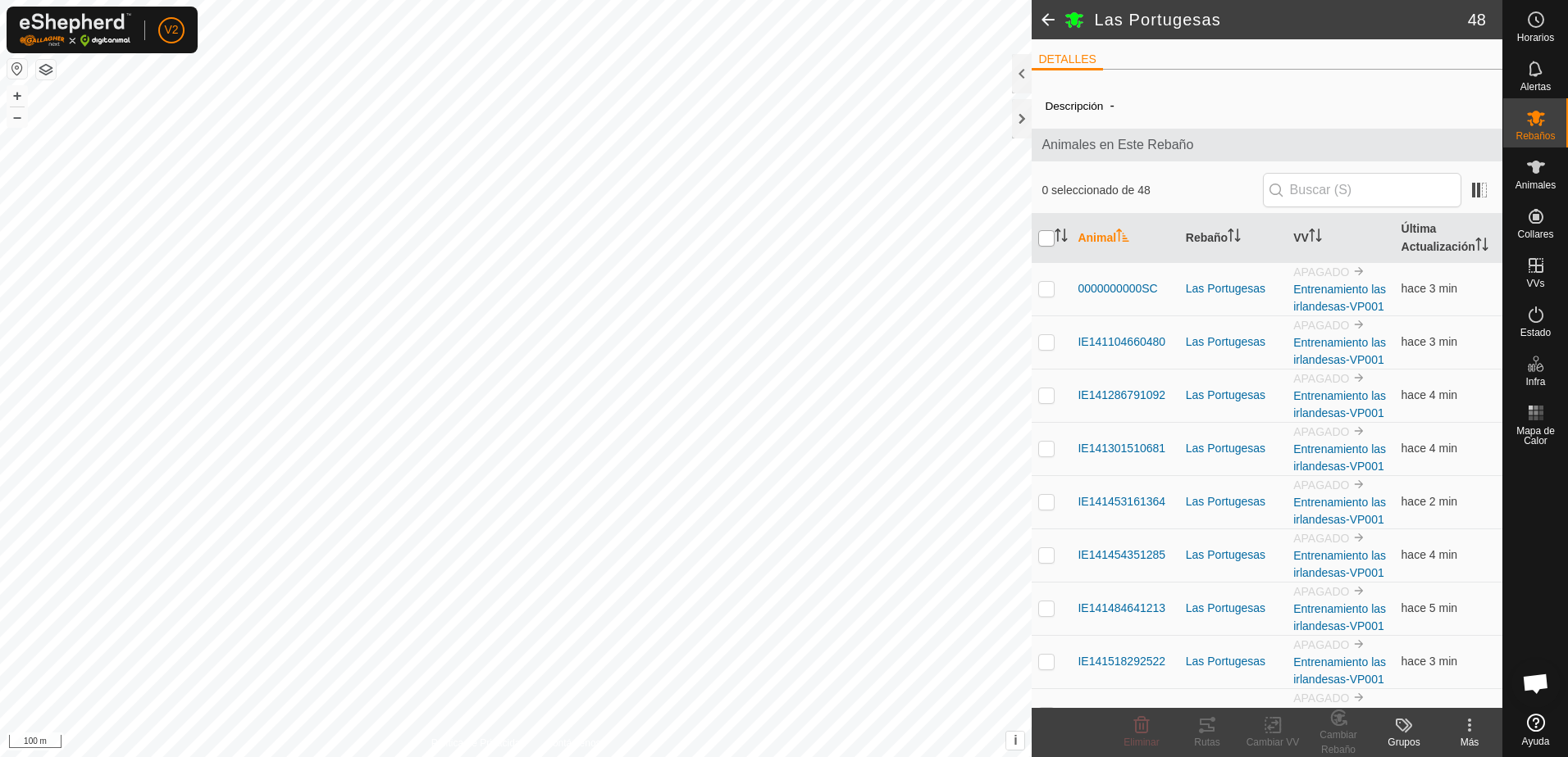
checkbox input "true"
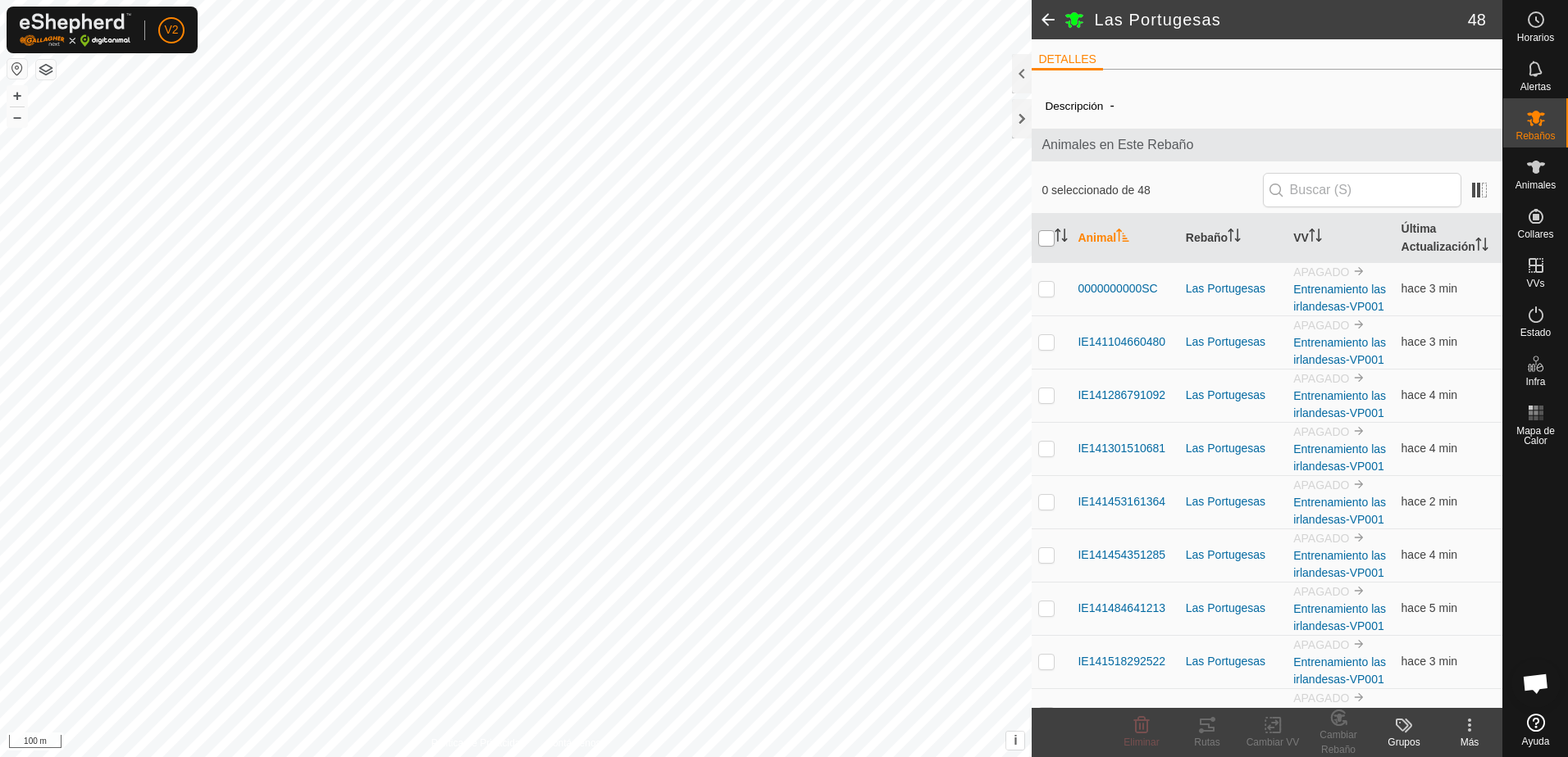
checkbox input "true"
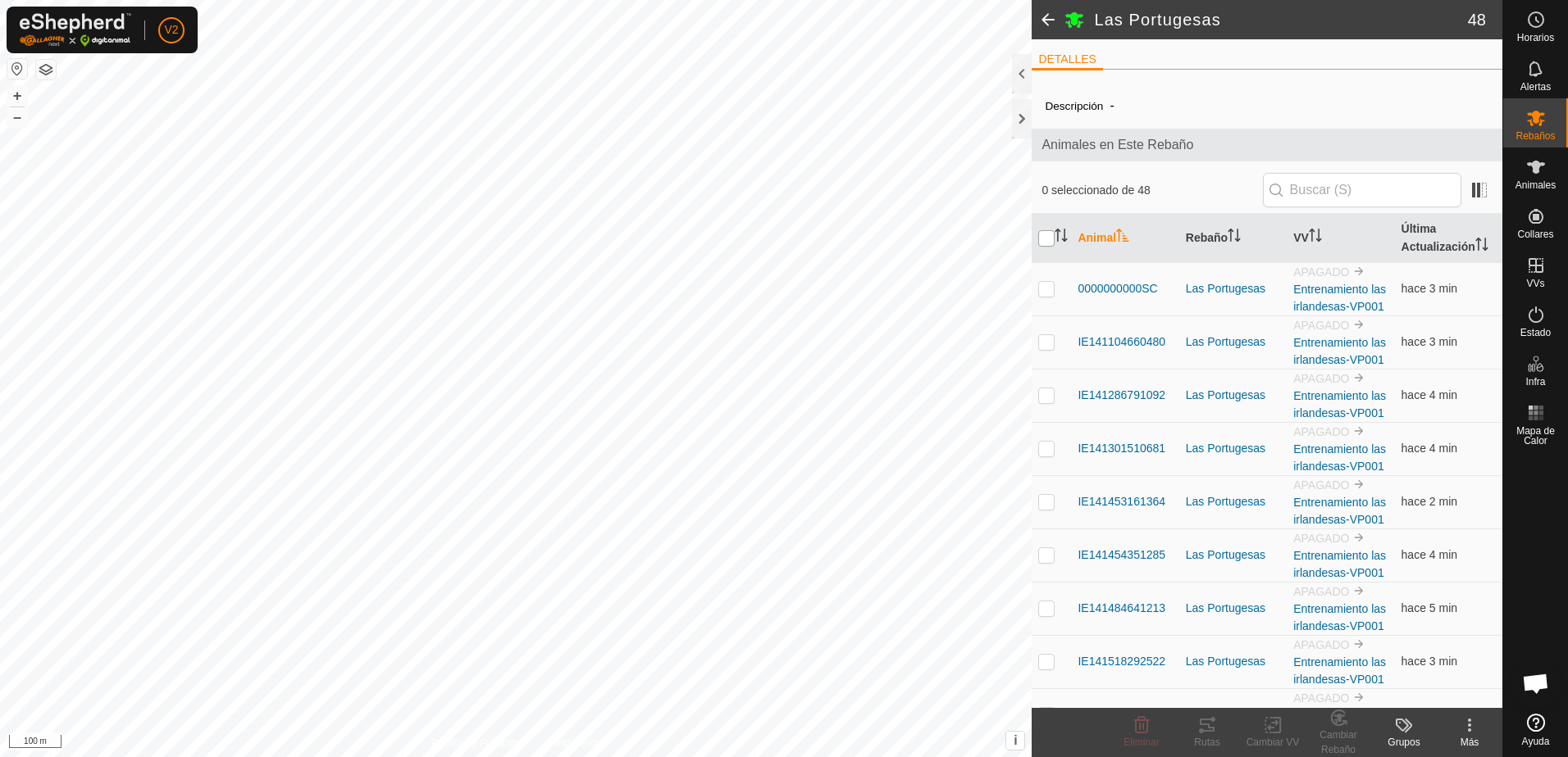
checkbox input "true"
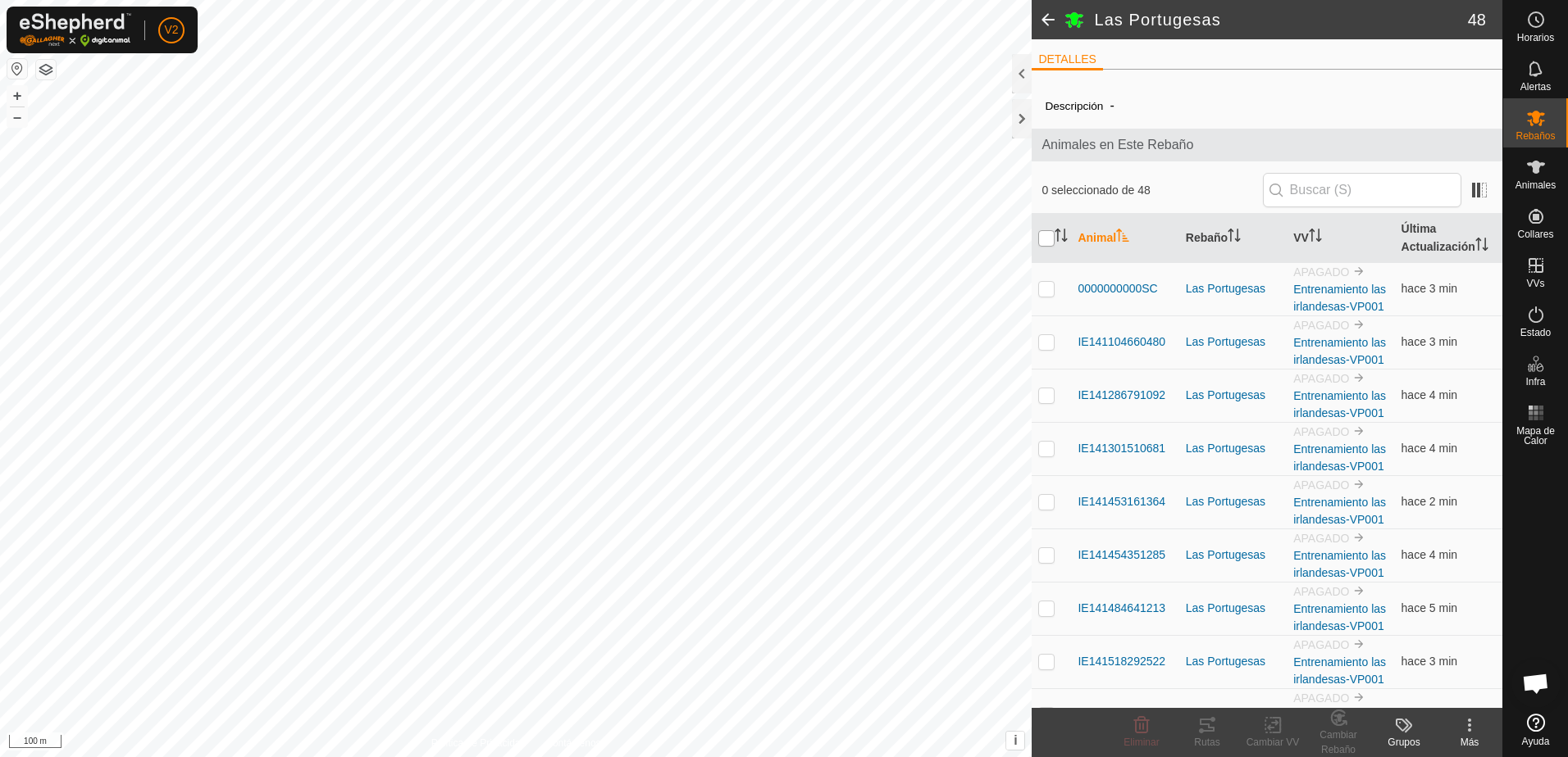
checkbox input "true"
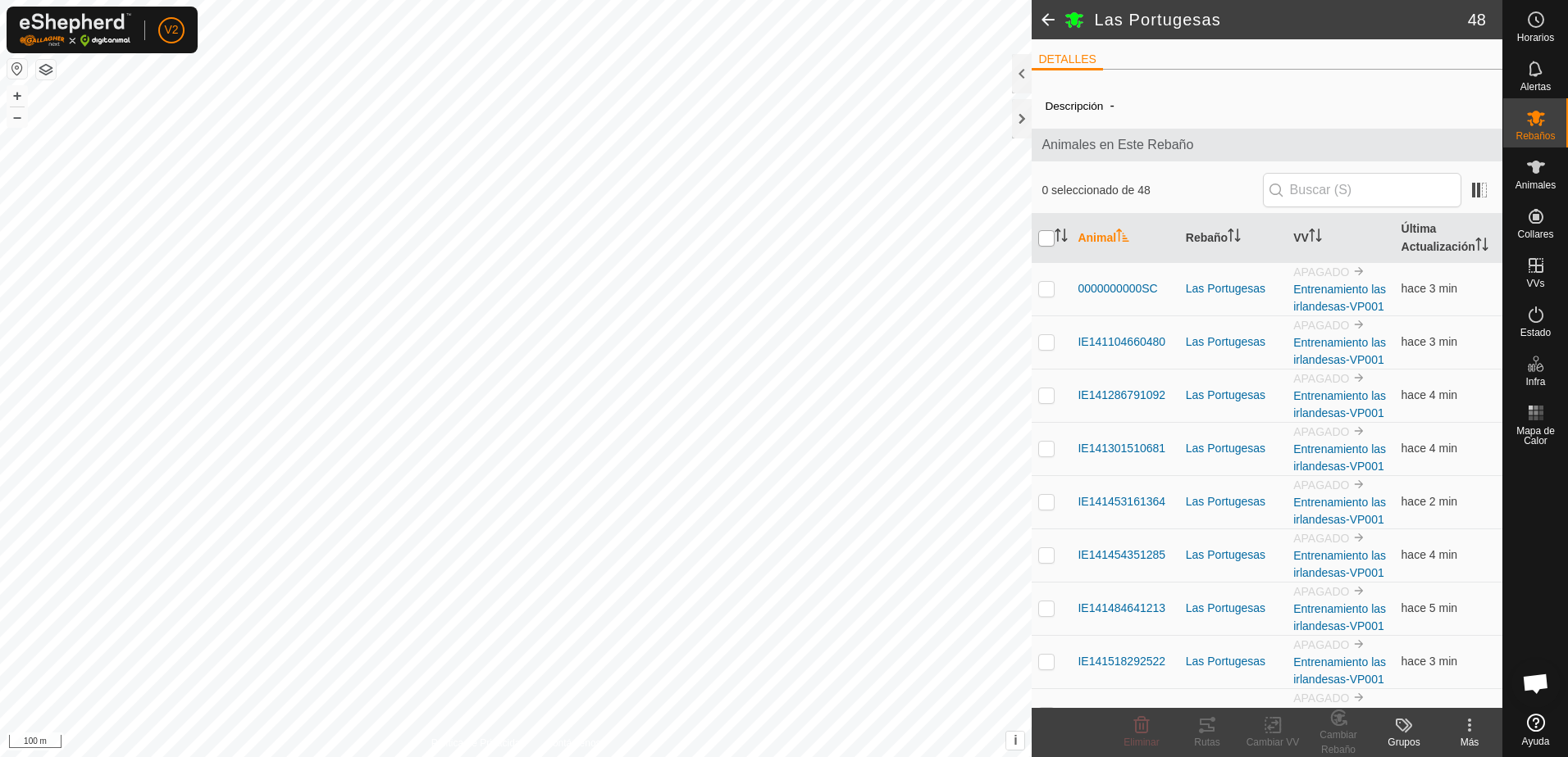
checkbox input "true"
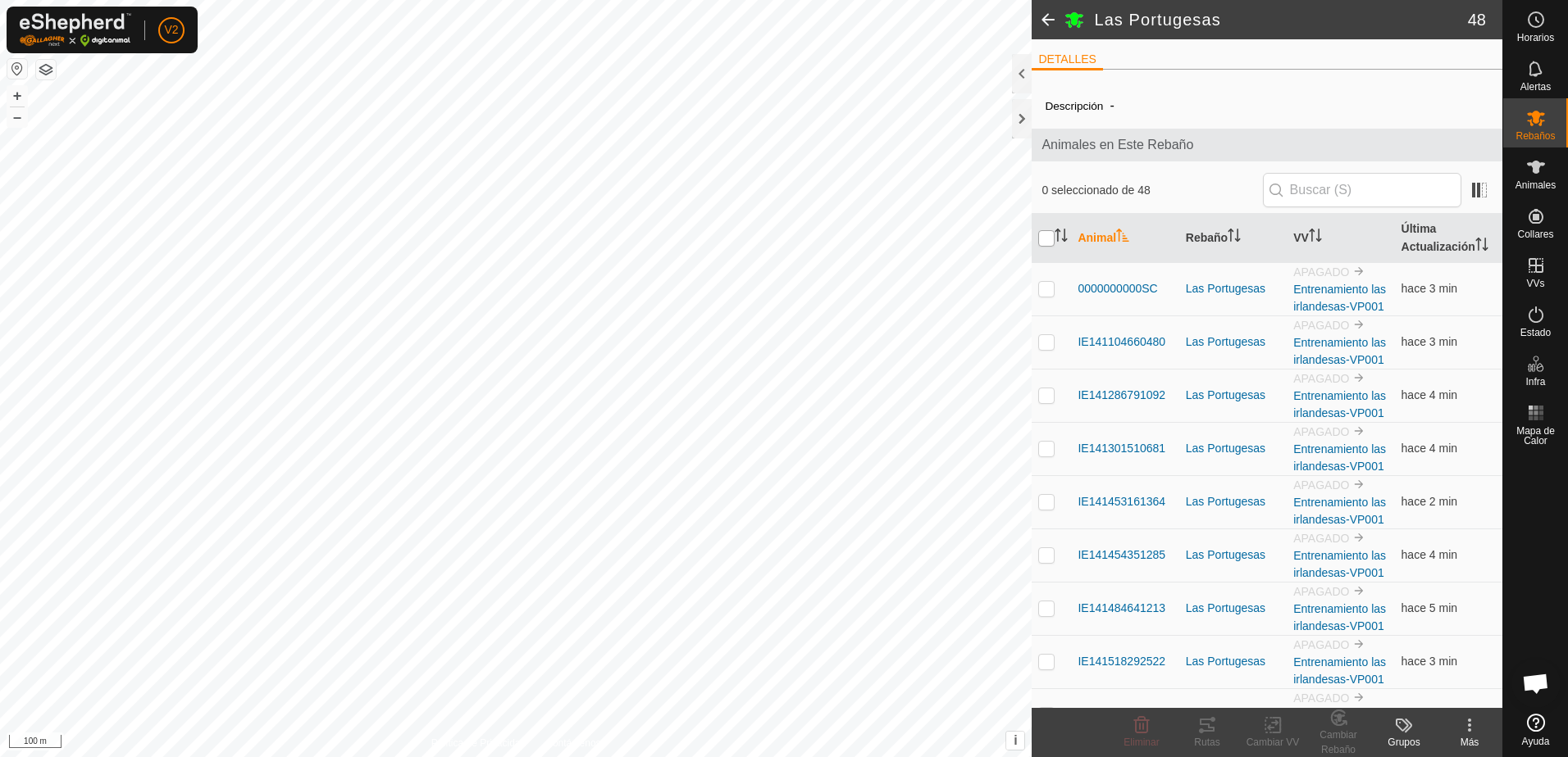
checkbox input "true"
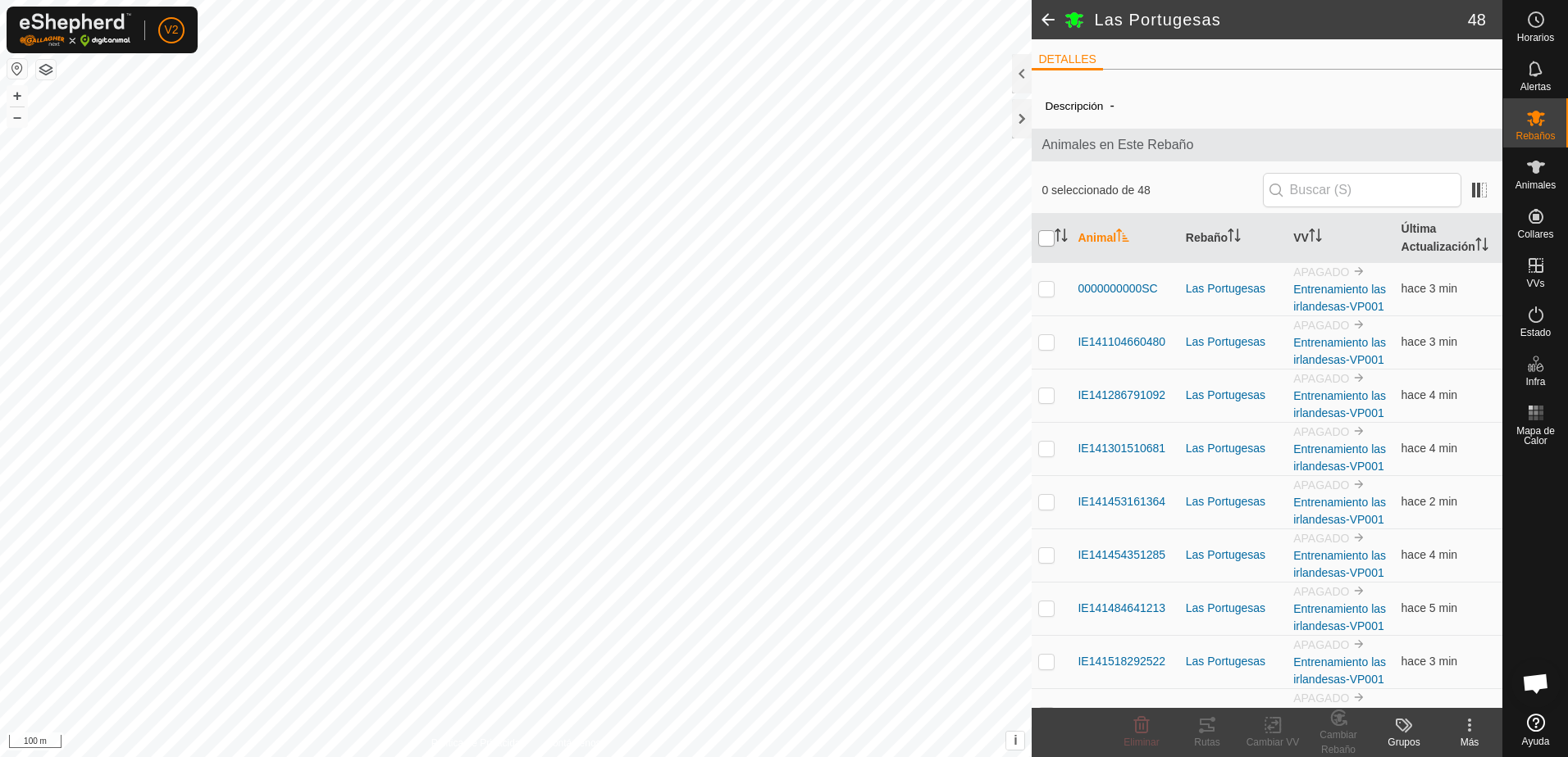
checkbox input "true"
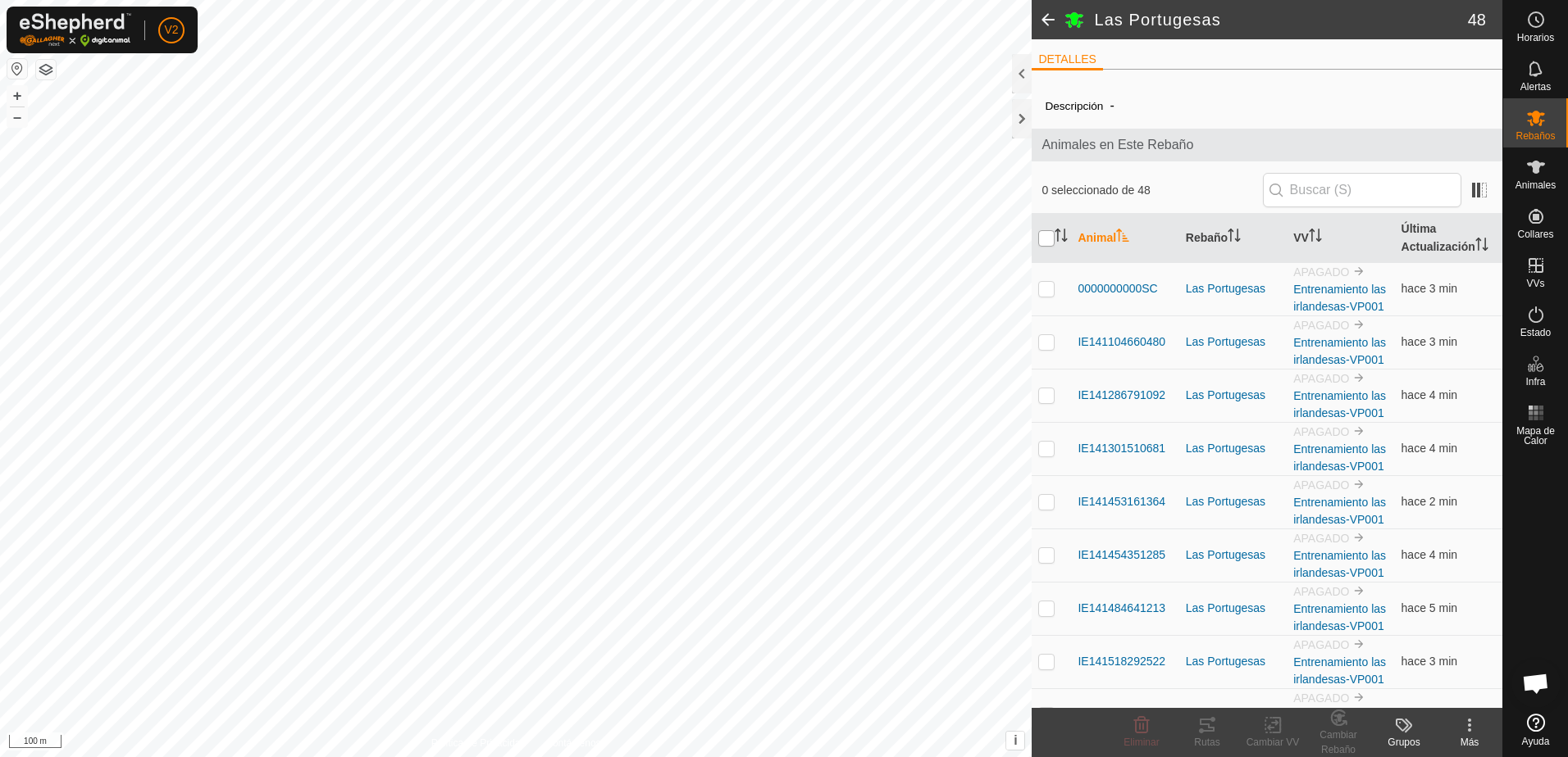
checkbox input "true"
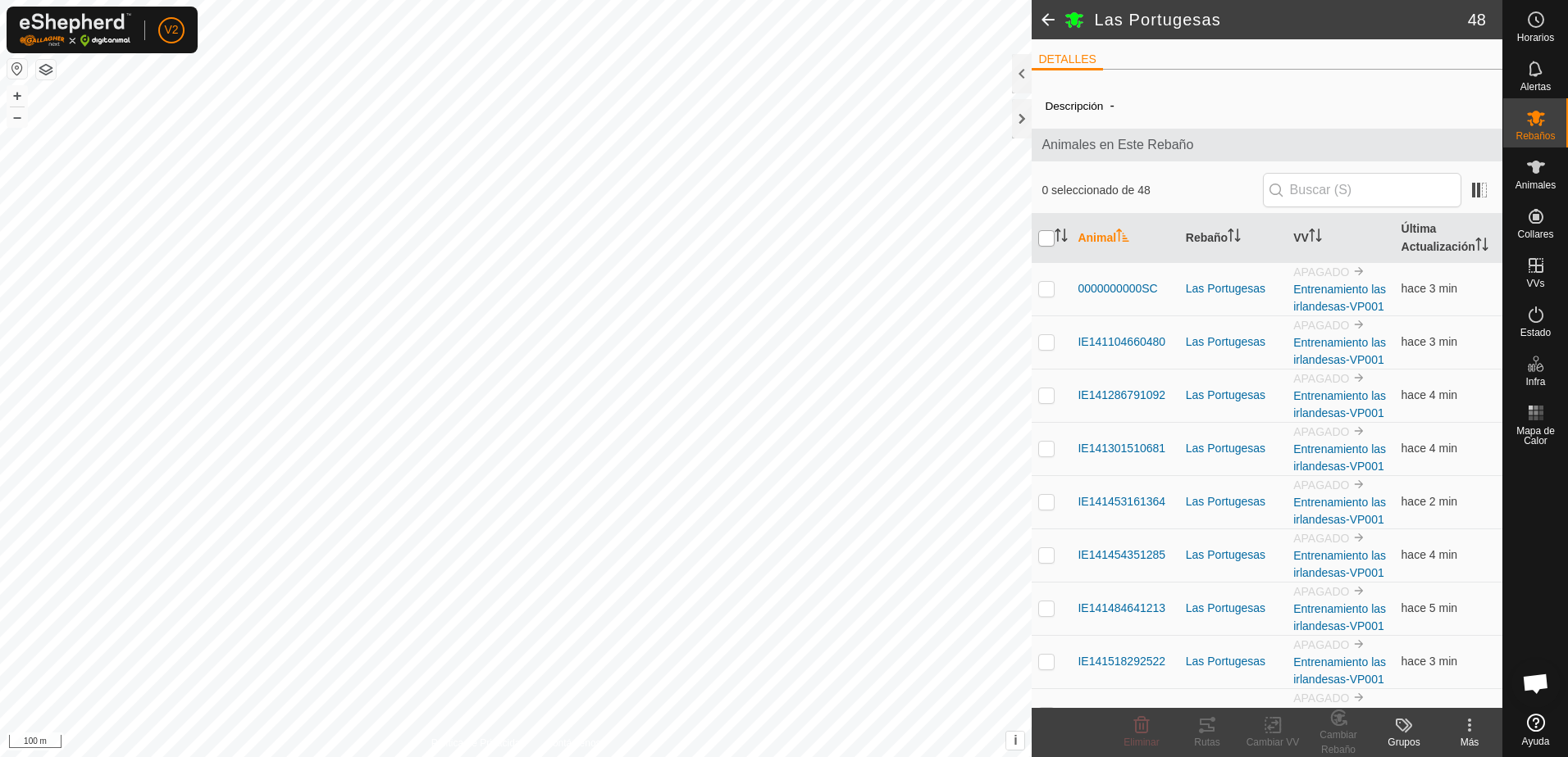
checkbox input "true"
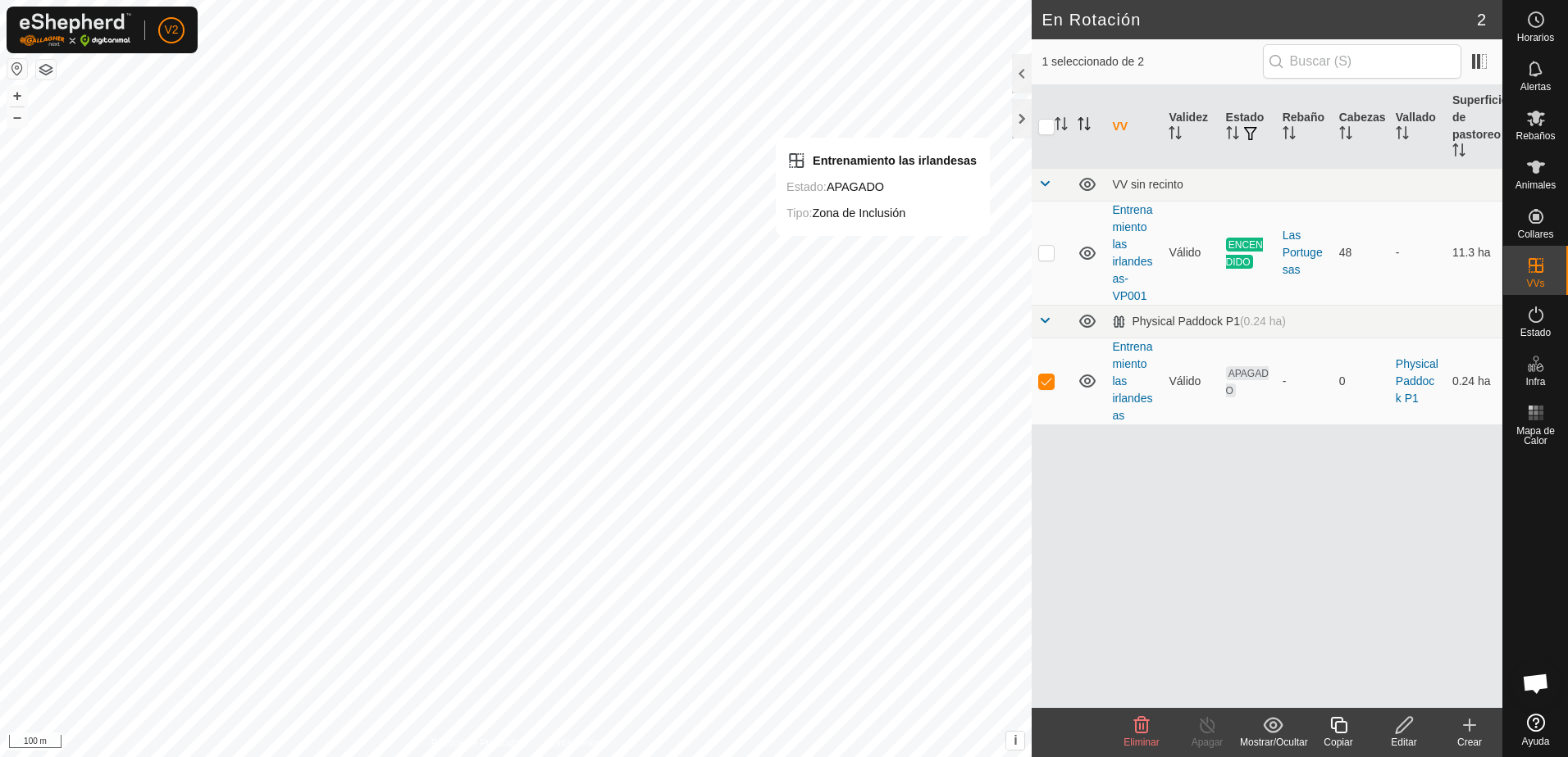
checkbox input "false"
click at [1140, 351] on link "Entrenamiento las irlandesas" at bounding box center [1132, 382] width 40 height 82
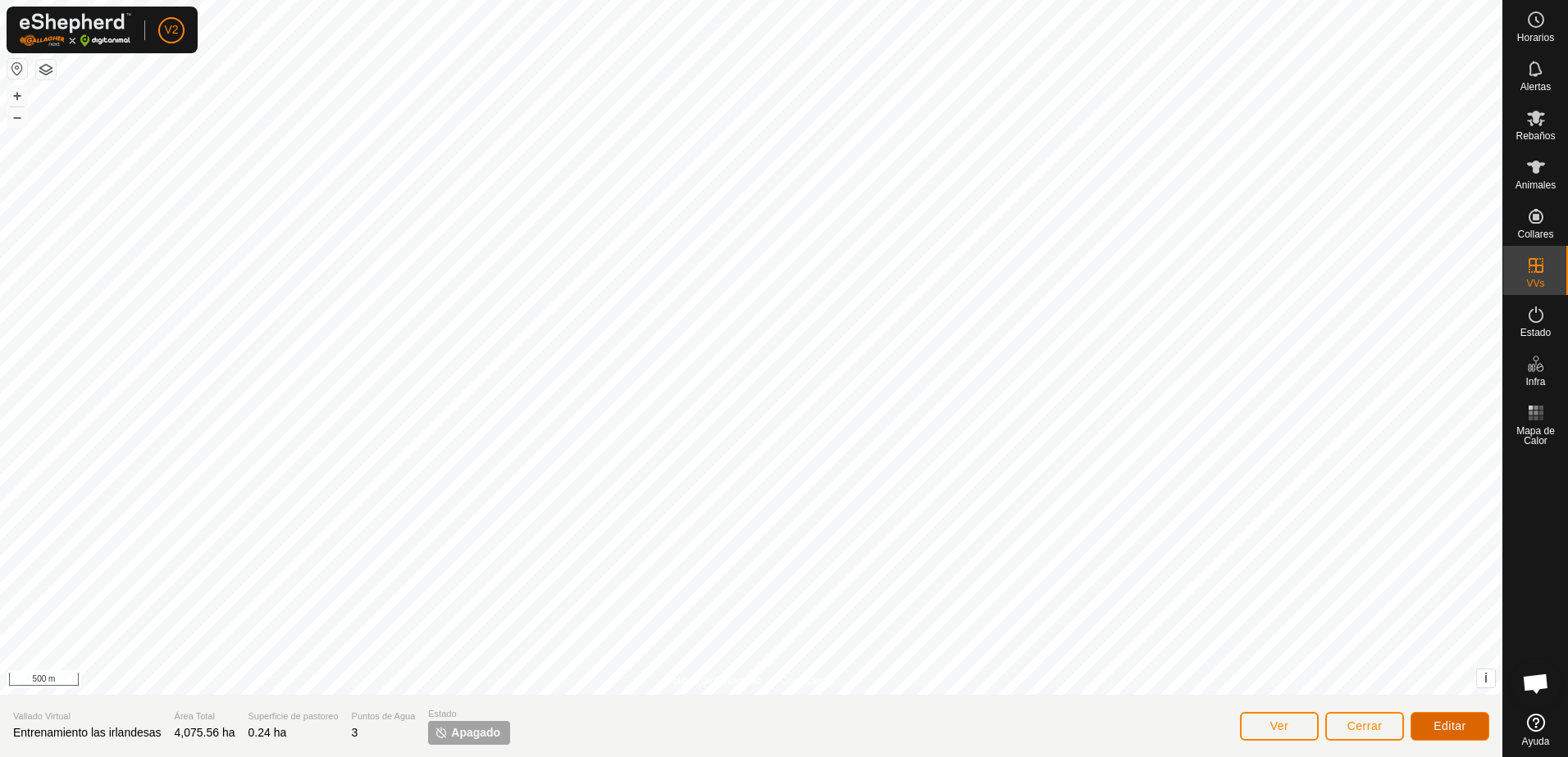
click at [1439, 719] on span "Editar" at bounding box center [1450, 726] width 33 height 13
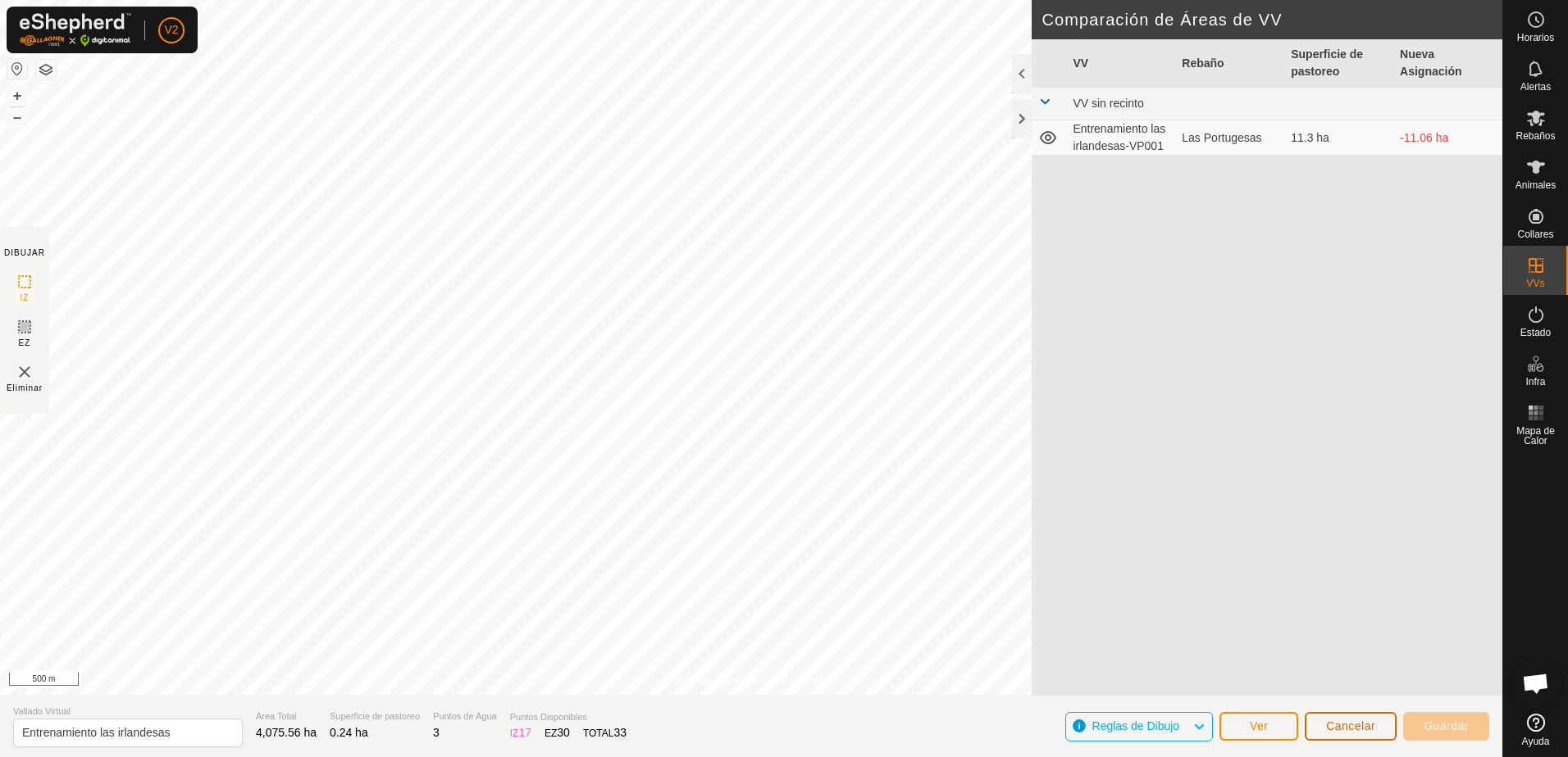
click at [1339, 724] on span "Cancelar" at bounding box center [1351, 726] width 49 height 13
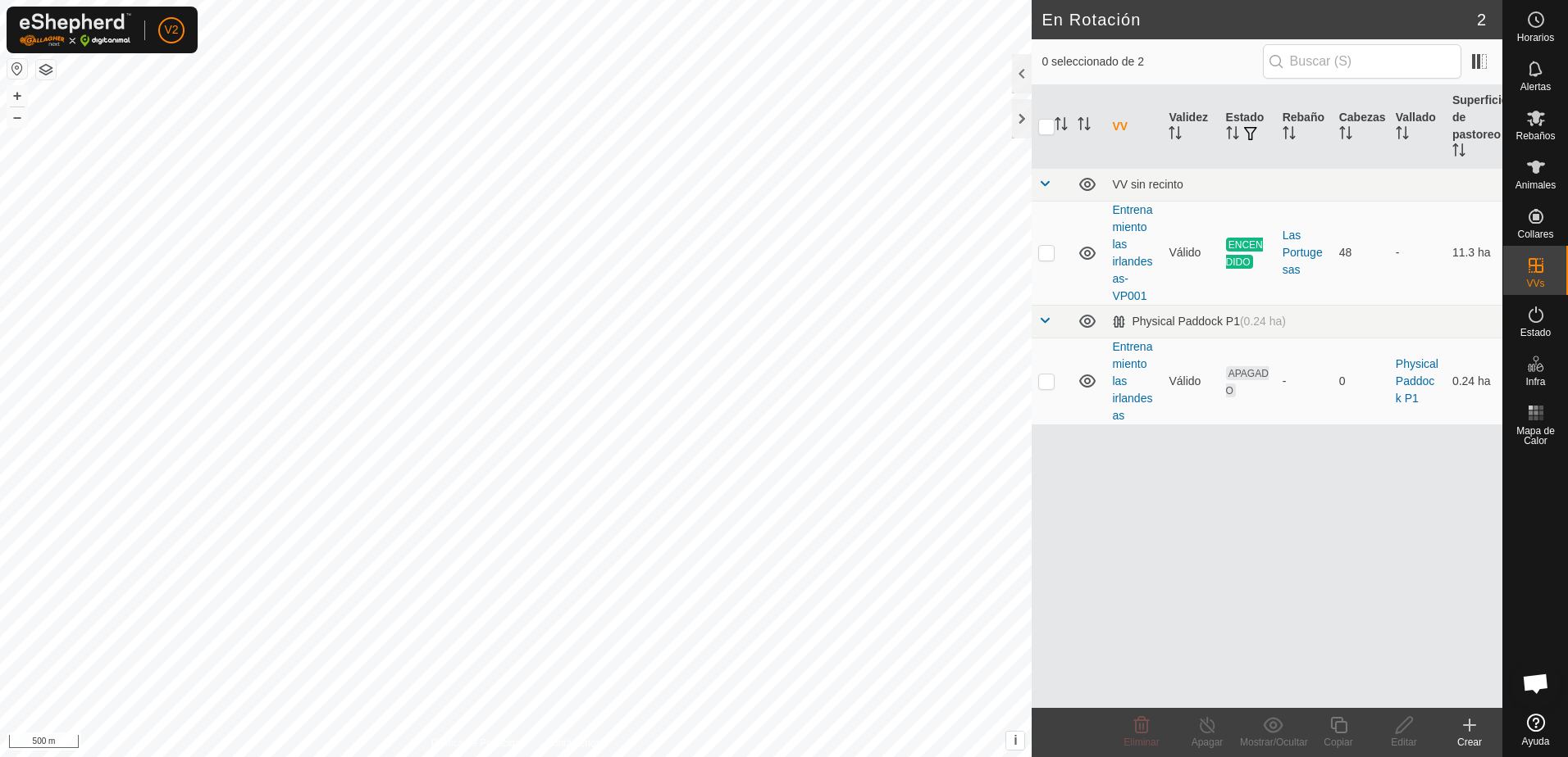
checkbox input "true"
click at [1403, 732] on icon at bounding box center [1404, 725] width 20 height 19
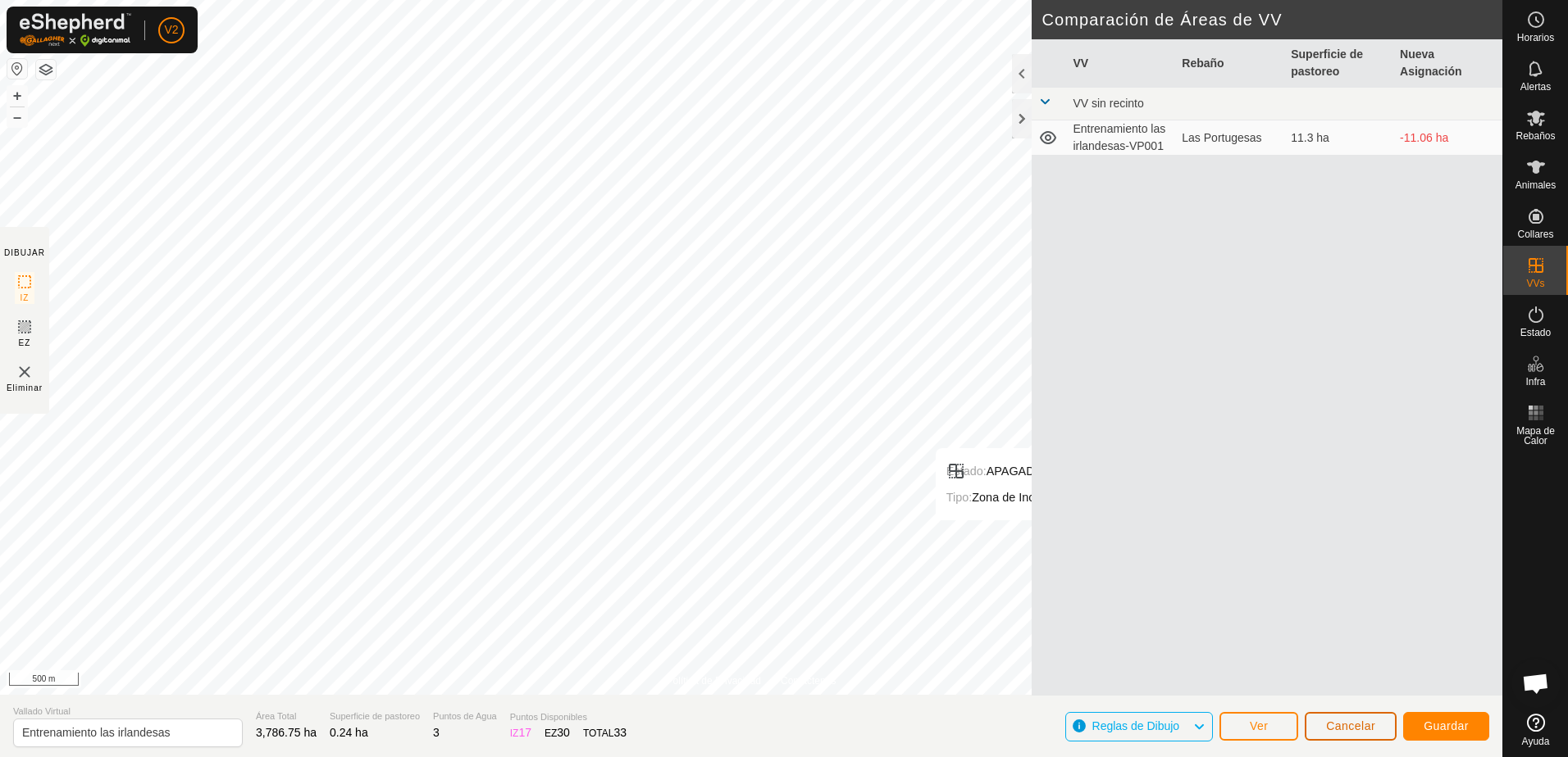
click at [1345, 730] on span "Cancelar" at bounding box center [1351, 726] width 49 height 13
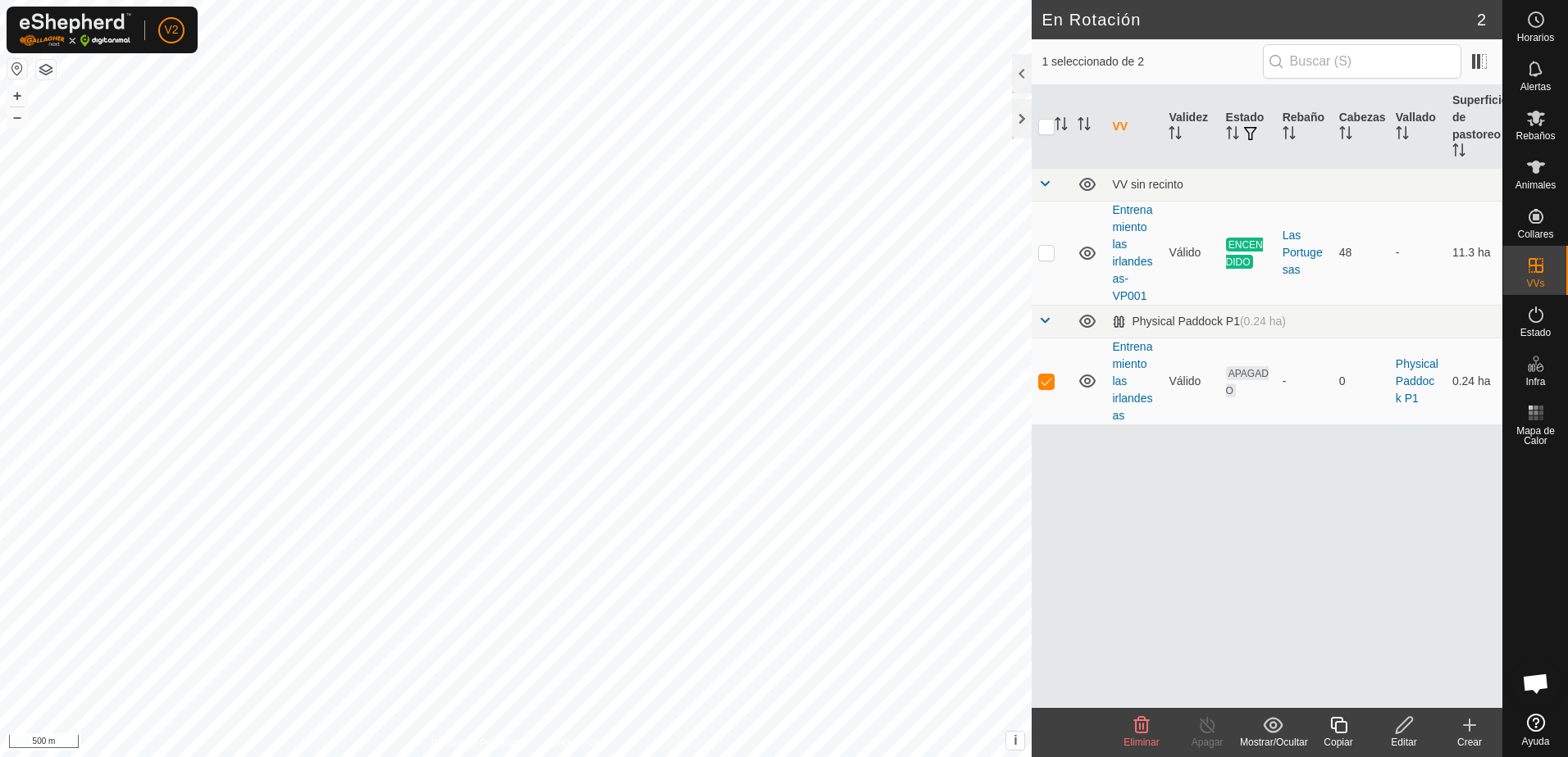
click at [1138, 728] on icon at bounding box center [1141, 725] width 19 height 19
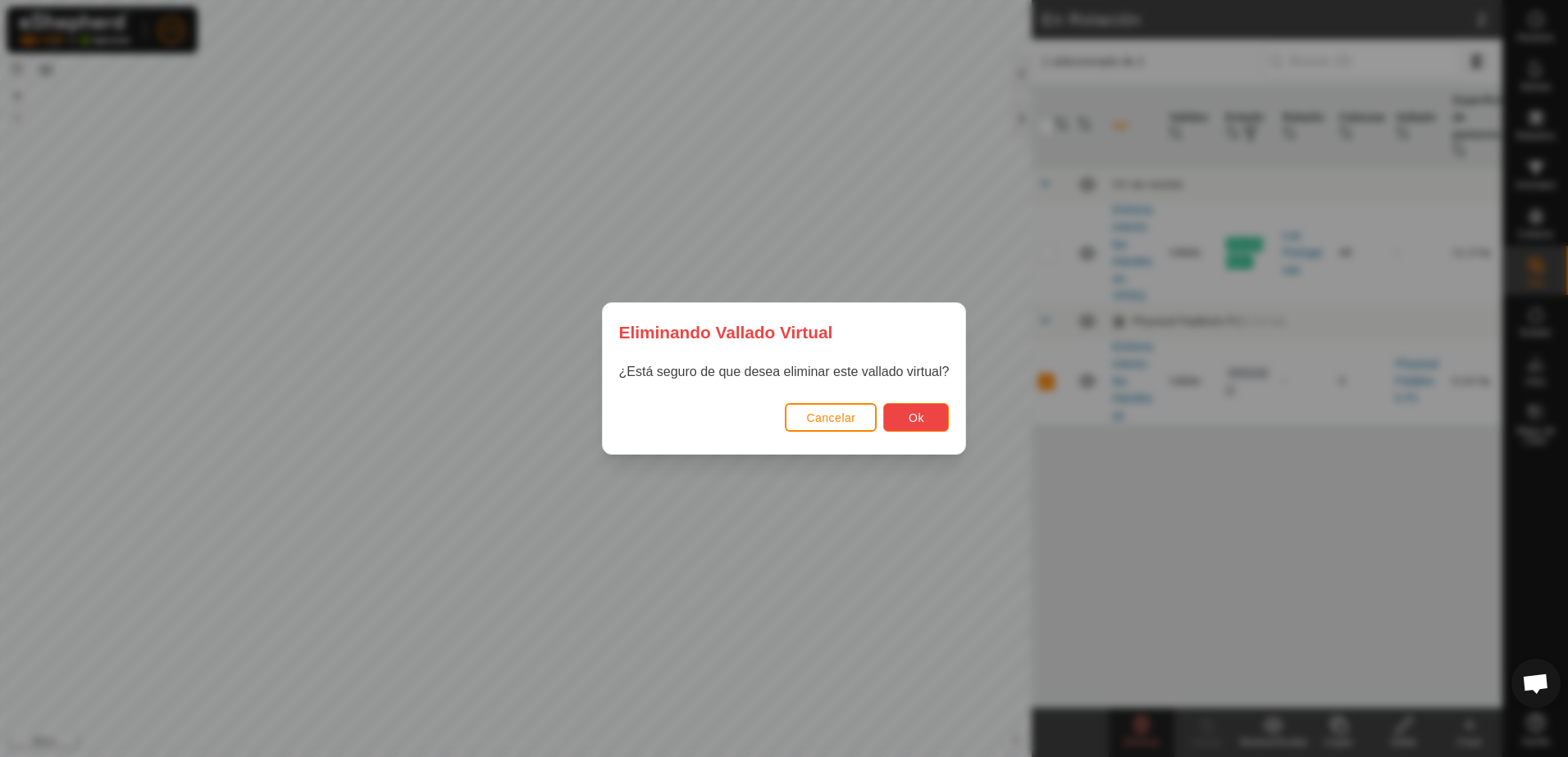
click at [910, 423] on span "Ok" at bounding box center [916, 417] width 16 height 13
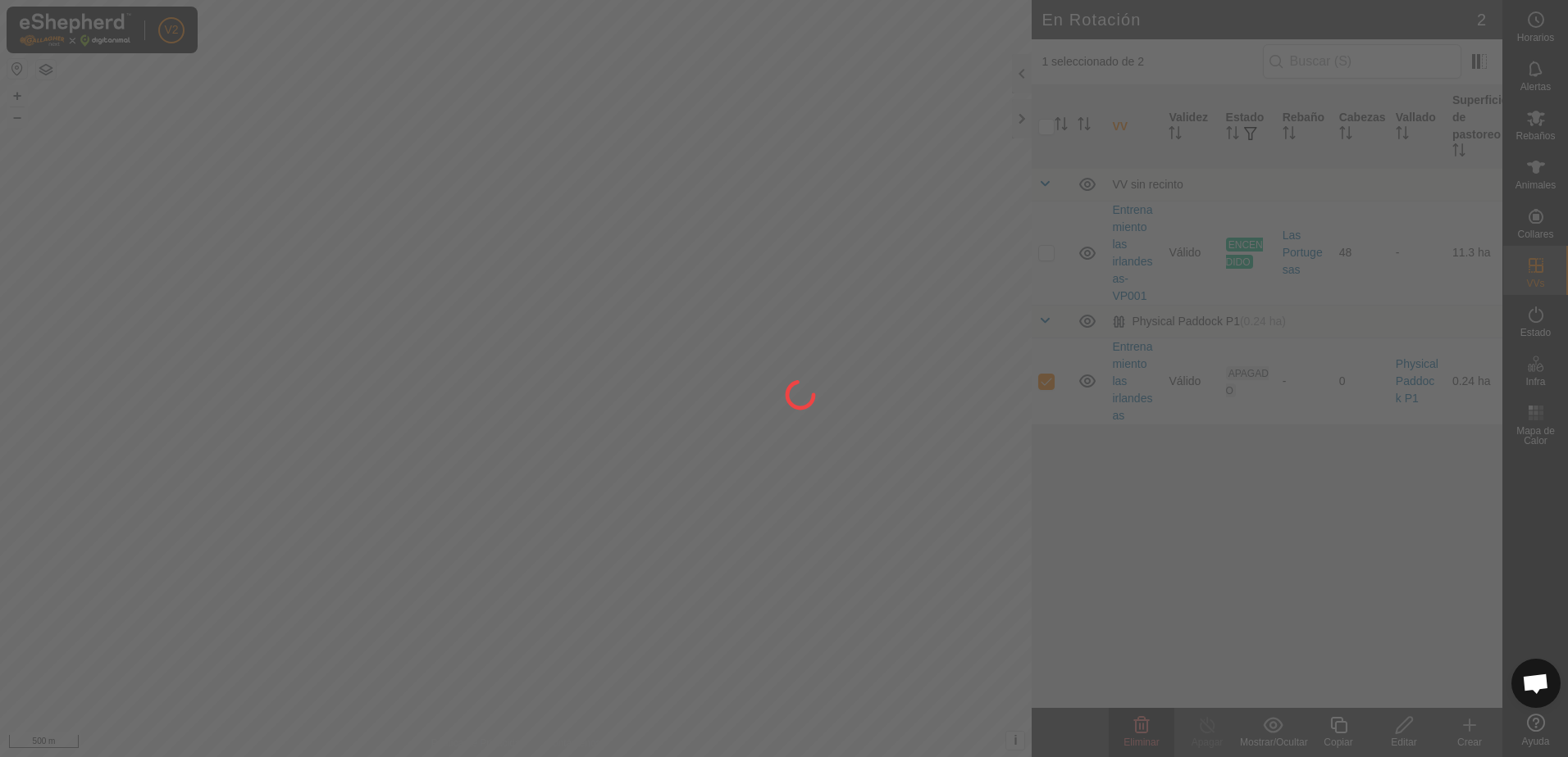
checkbox input "false"
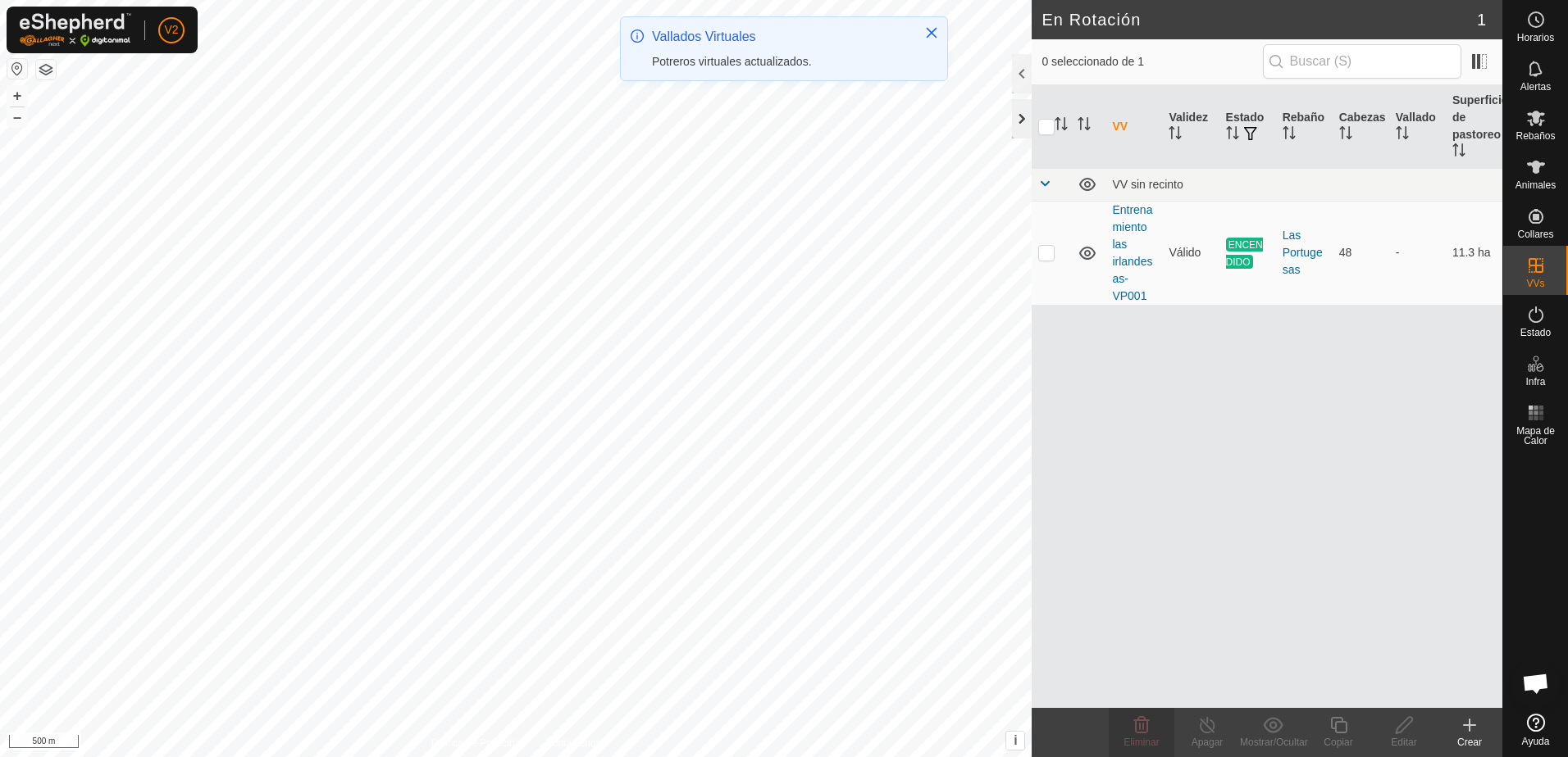
click at [1025, 122] on div at bounding box center [1021, 118] width 19 height 39
